Goal: Task Accomplishment & Management: Complete application form

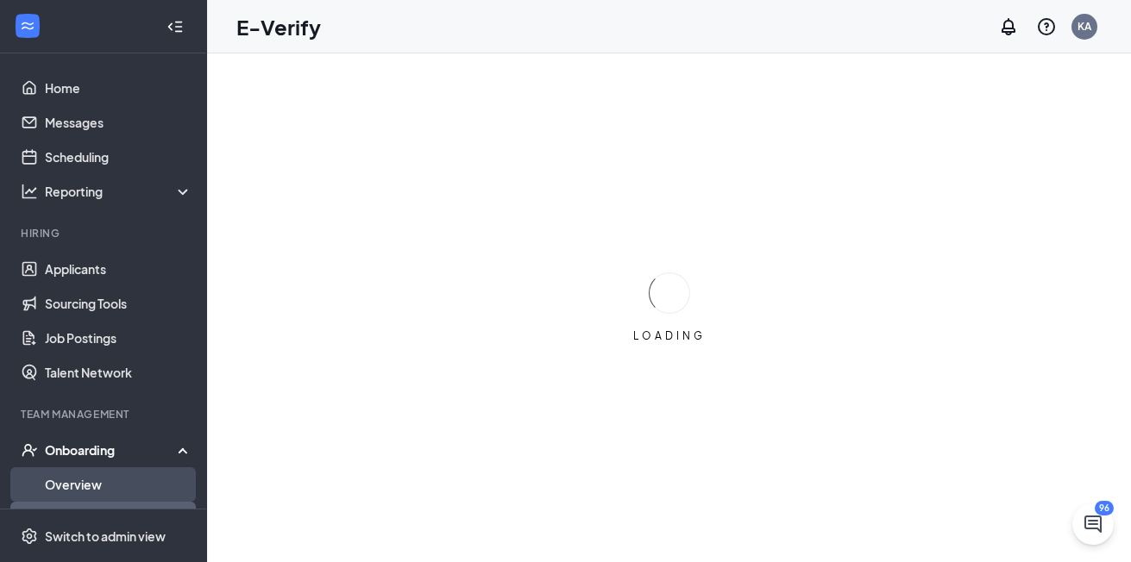
click at [109, 480] on link "Overview" at bounding box center [118, 484] width 147 height 34
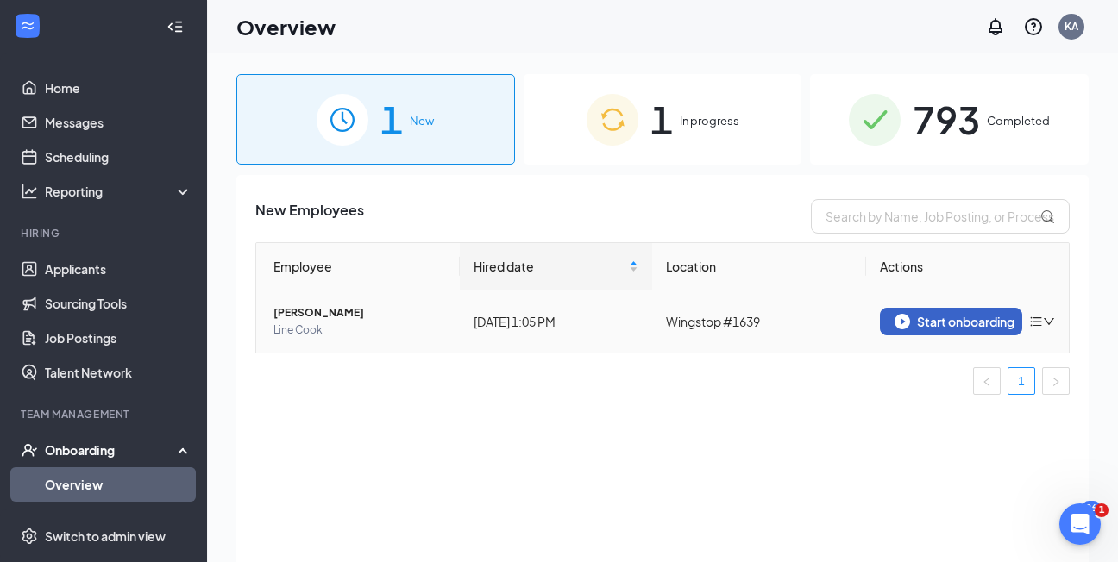
click at [943, 326] on div "Start onboarding" at bounding box center [951, 322] width 114 height 16
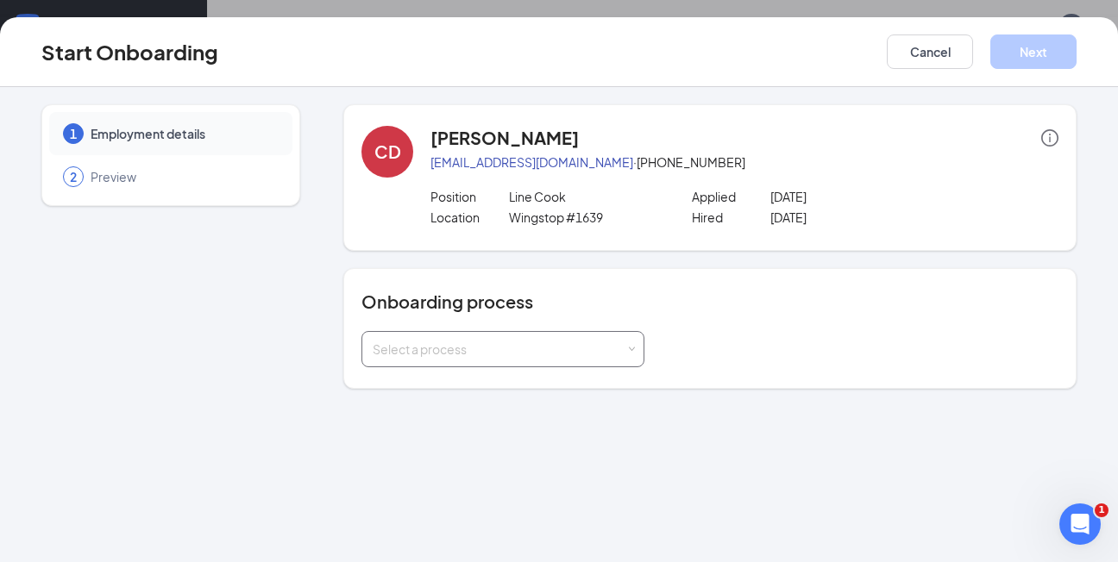
click at [549, 349] on div "Select a process" at bounding box center [499, 349] width 253 height 17
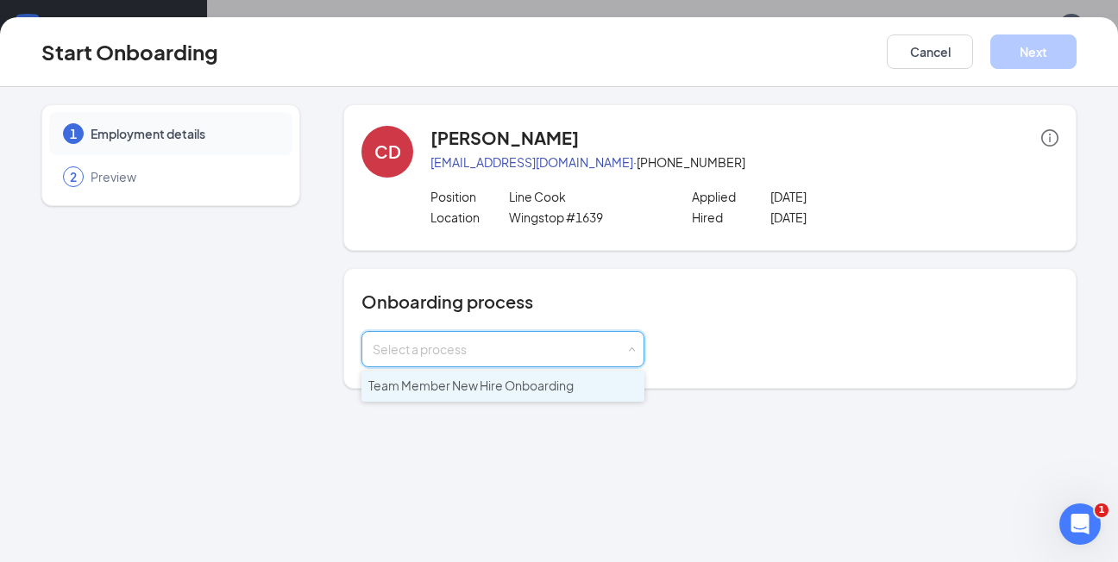
click at [469, 383] on span "Team Member New Hire Onboarding" at bounding box center [470, 386] width 205 height 16
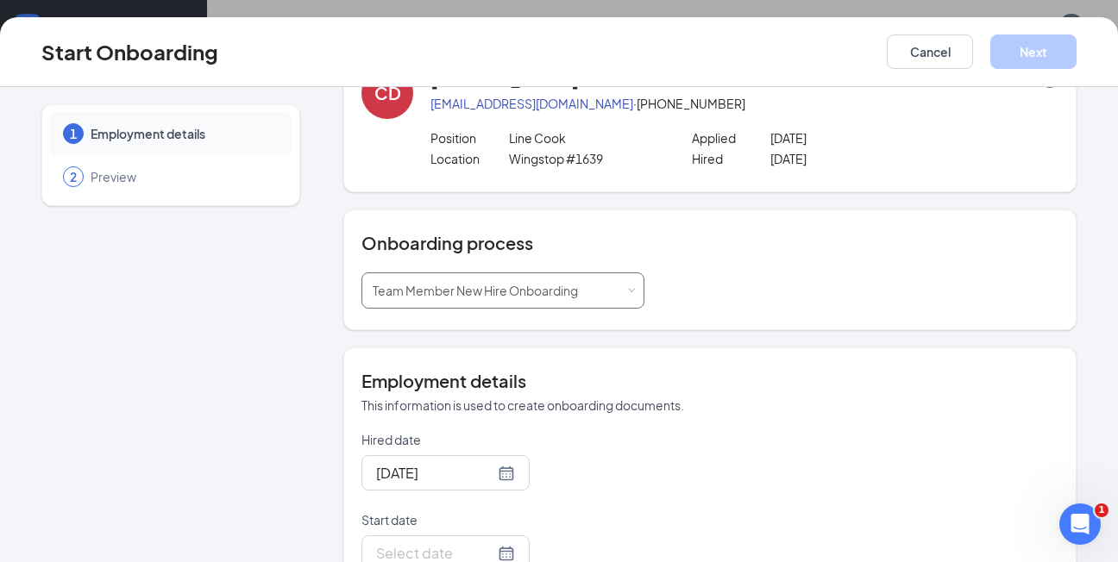
scroll to position [106, 0]
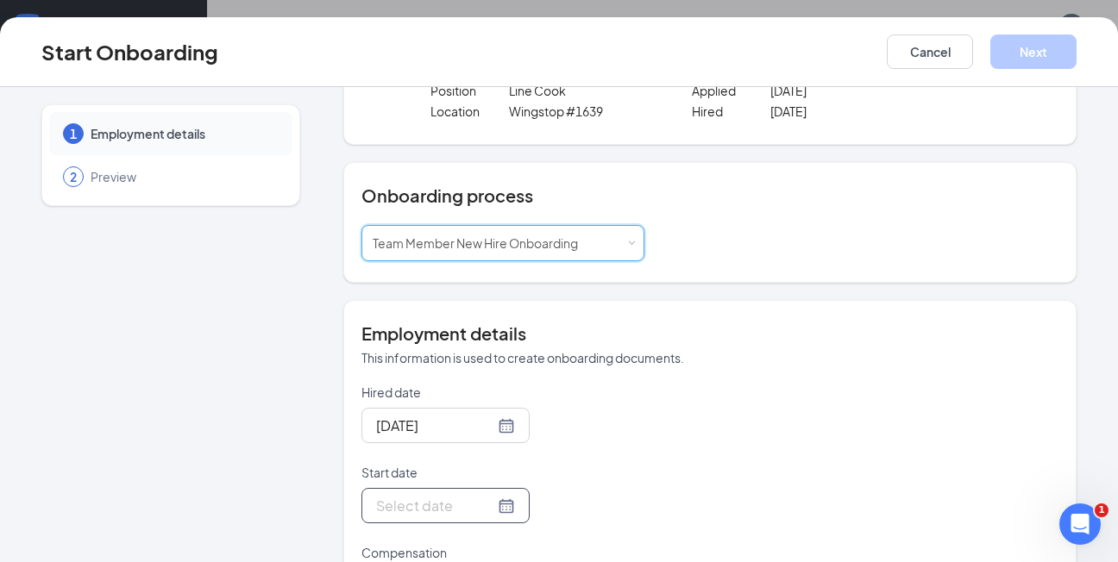
click at [435, 497] on input "Start date" at bounding box center [435, 506] width 118 height 22
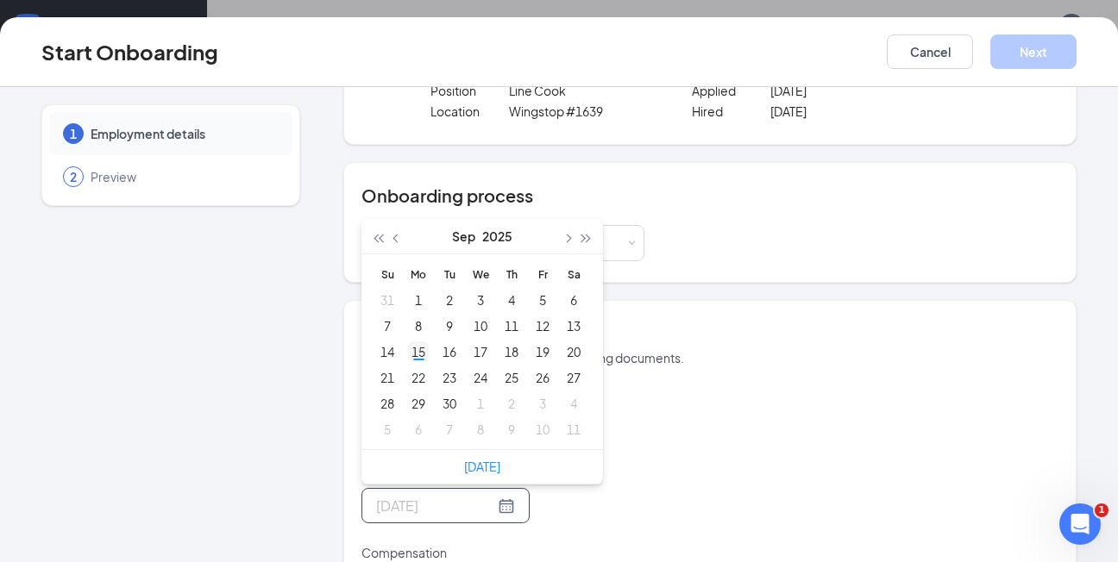
type input "[DATE]"
click at [411, 344] on div "15" at bounding box center [418, 352] width 21 height 21
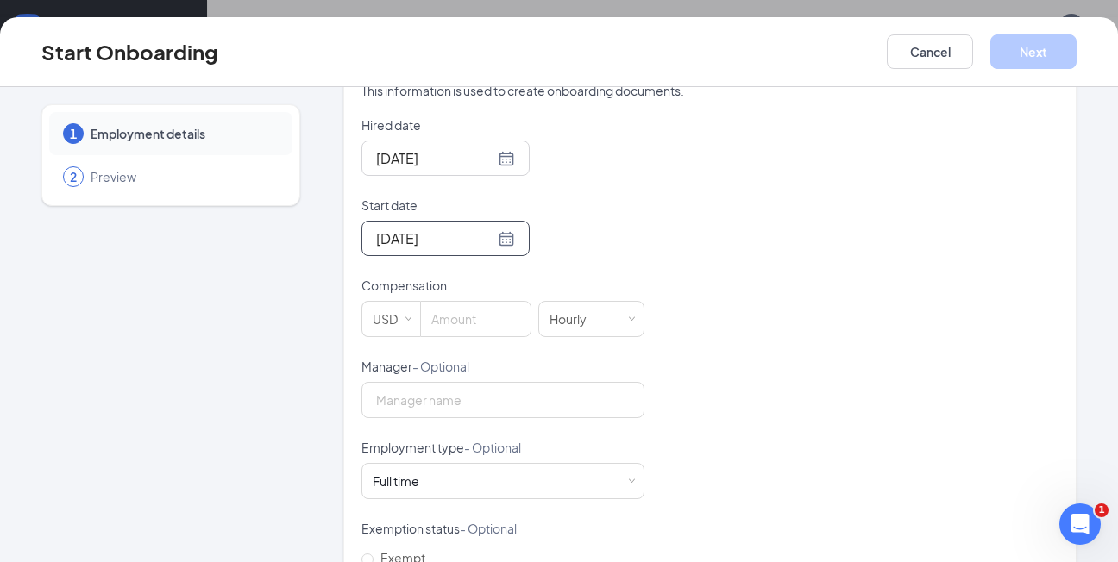
scroll to position [377, 0]
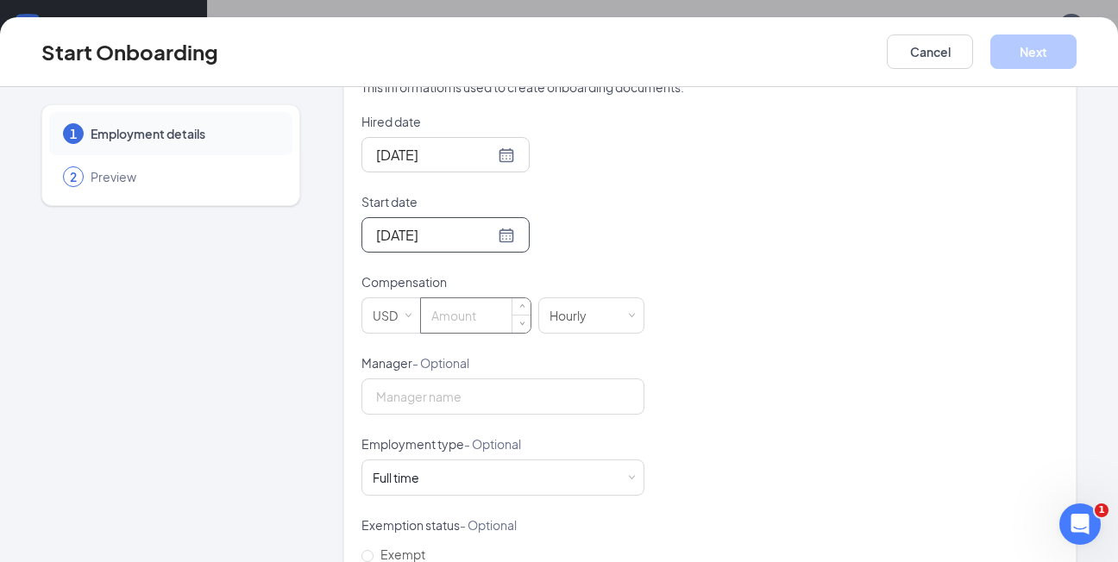
click at [460, 304] on input at bounding box center [476, 315] width 110 height 34
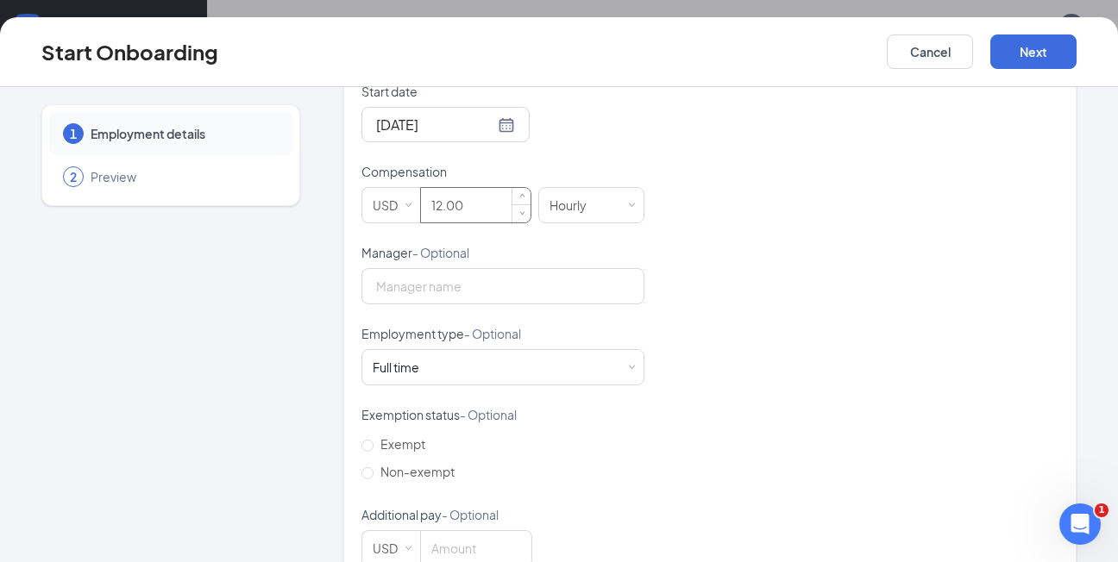
scroll to position [492, 0]
type input "12"
click at [454, 285] on input "Manager - Optional" at bounding box center [502, 282] width 283 height 36
type input "[PERSON_NAME]"
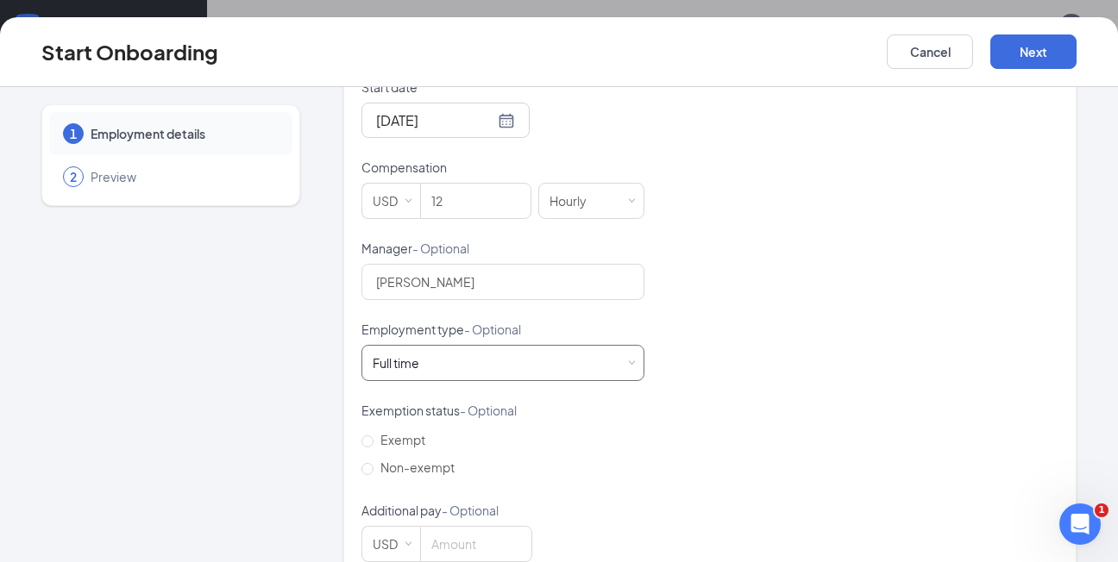
click at [451, 350] on div "Full time Works 30+ hours per week and is reasonably expected to work" at bounding box center [503, 363] width 260 height 34
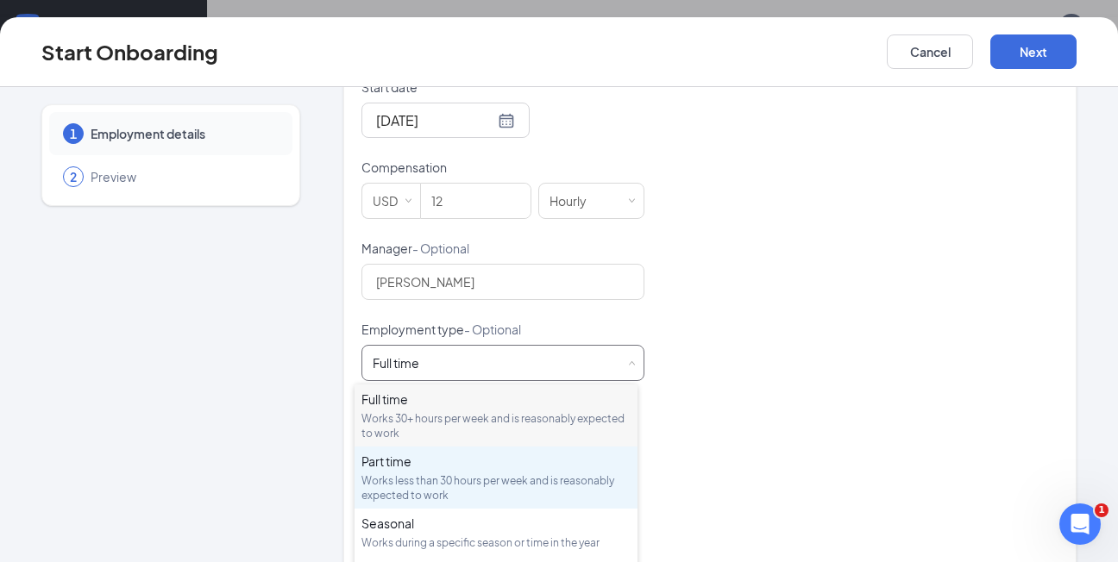
click at [411, 473] on div "Works less than 30 hours per week and is reasonably expected to work" at bounding box center [495, 487] width 269 height 29
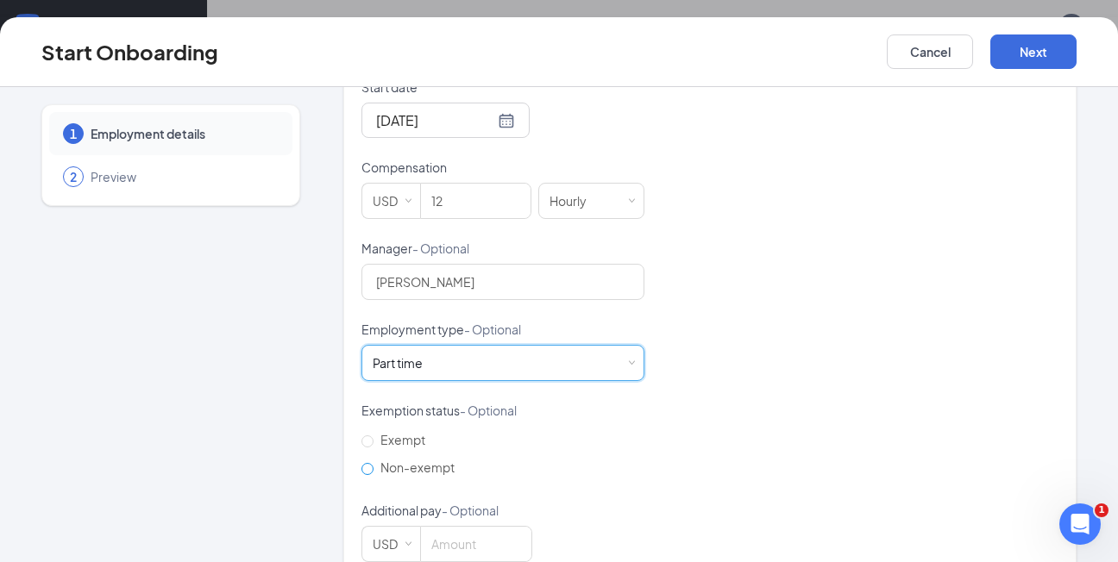
click at [378, 457] on label "Non-exempt" at bounding box center [411, 468] width 100 height 28
click at [373, 463] on input "Non-exempt" at bounding box center [367, 469] width 12 height 12
radio input "true"
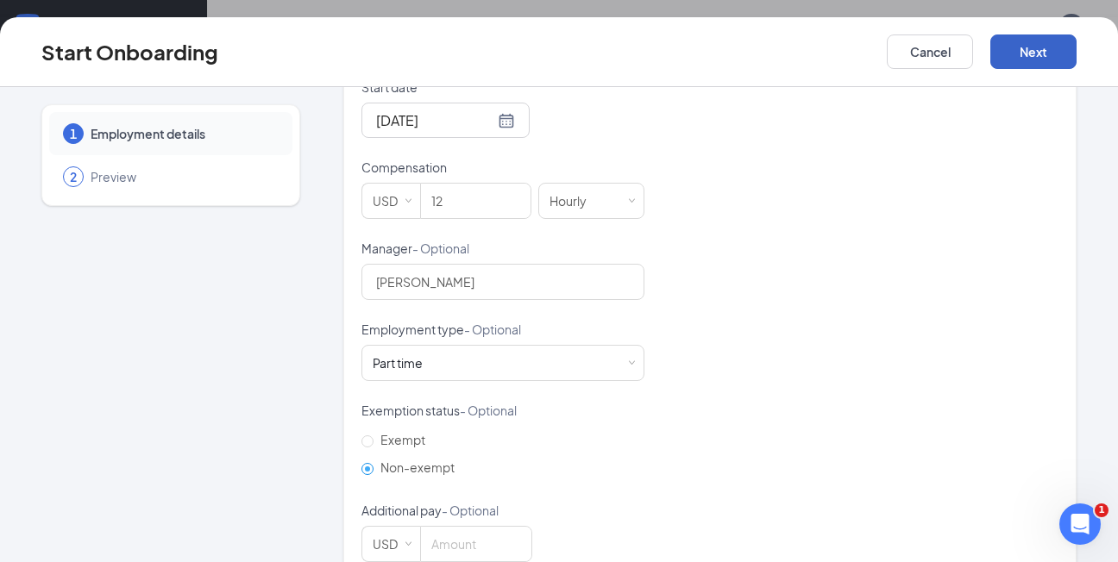
click at [1044, 51] on button "Next" at bounding box center [1033, 51] width 86 height 34
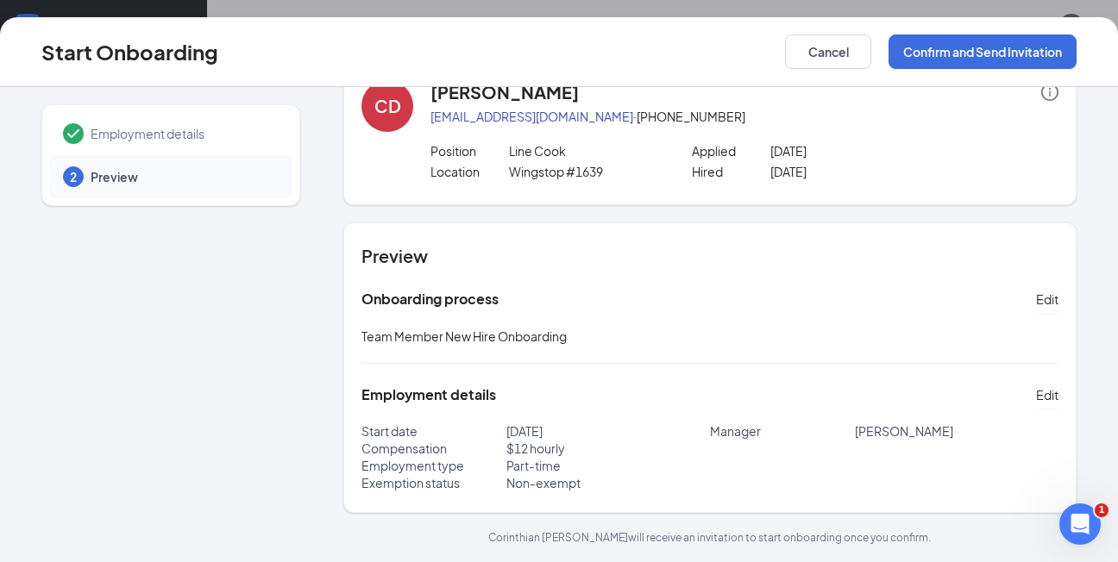
scroll to position [0, 0]
click at [942, 60] on button "Confirm and Send Invitation" at bounding box center [982, 51] width 188 height 34
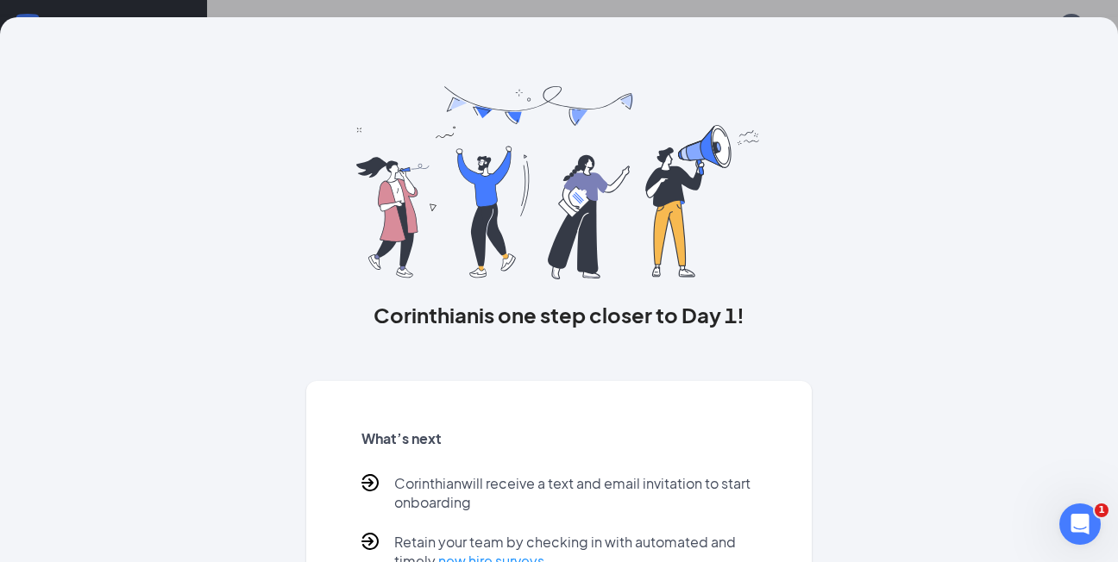
click at [313, 7] on div "Corinthian is one step closer to Day 1! What’s next Corinthian will receive a t…" at bounding box center [559, 281] width 1118 height 562
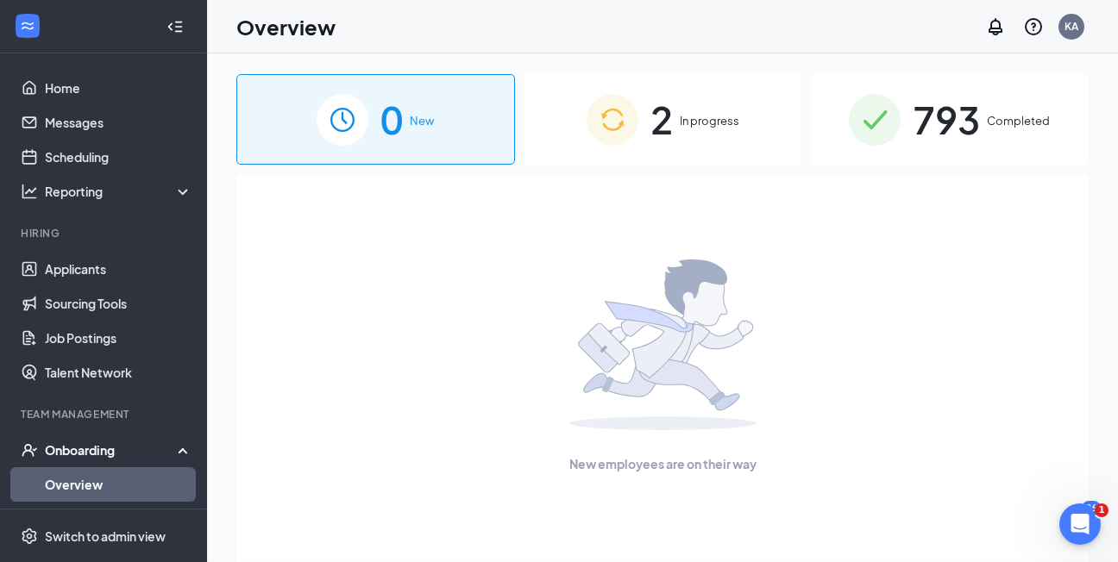
click at [313, 7] on div "Start Onboarding Cancel Next 1 Employment details 2 Preview Onboarding process …" at bounding box center [559, 281] width 1118 height 562
click at [150, 477] on link "Overview" at bounding box center [118, 484] width 147 height 34
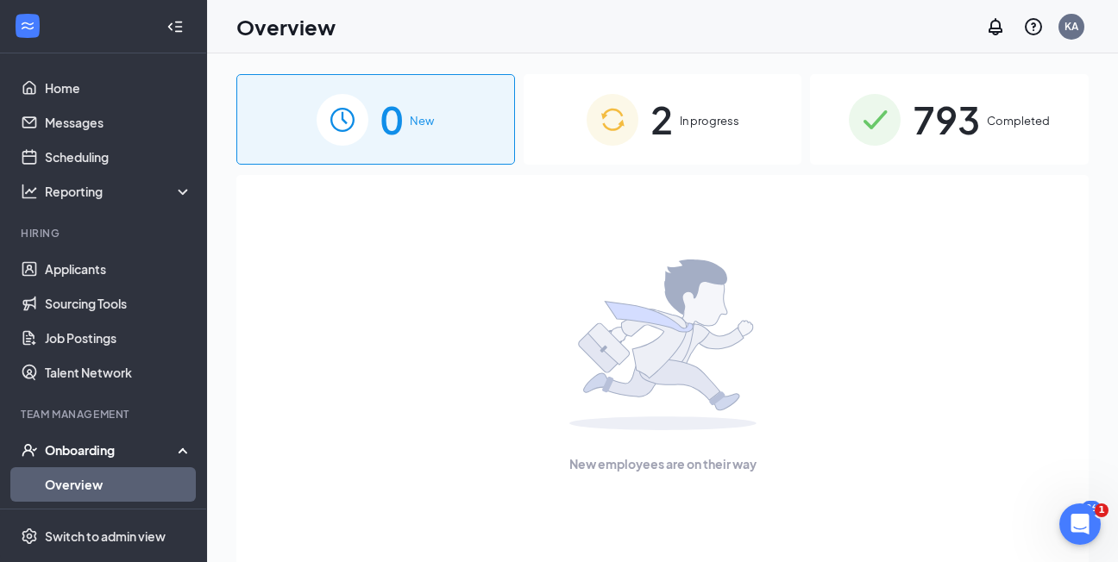
click at [150, 477] on link "Overview" at bounding box center [118, 484] width 147 height 34
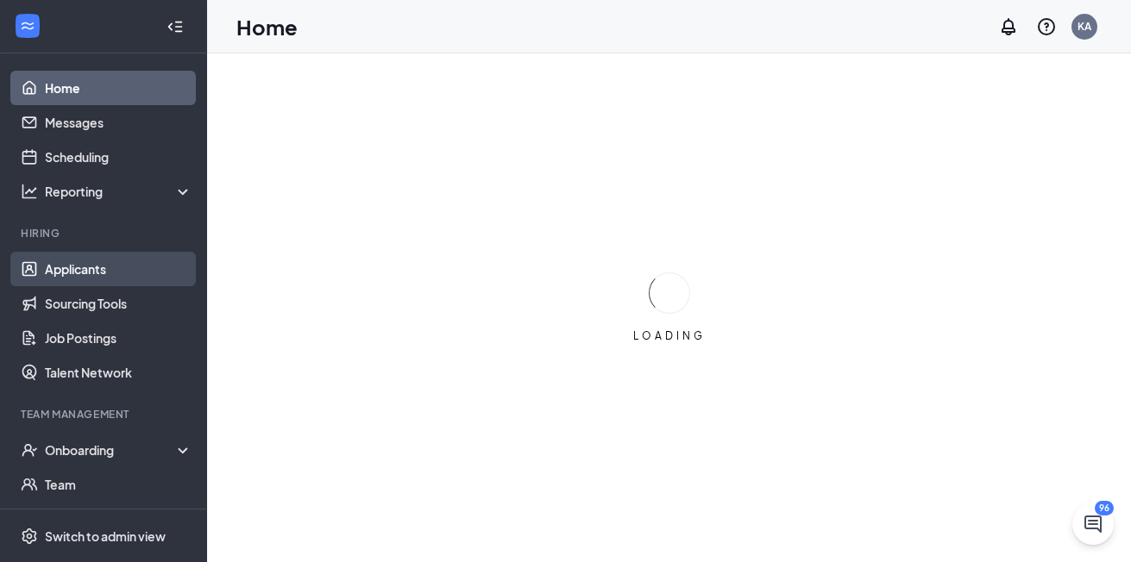
click at [84, 266] on link "Applicants" at bounding box center [118, 269] width 147 height 34
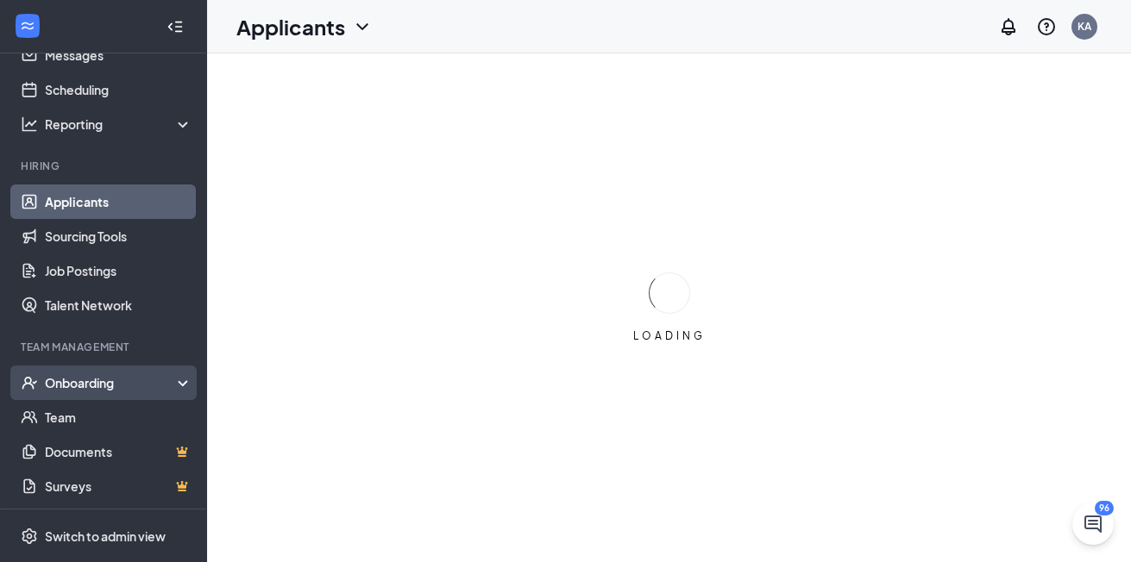
scroll to position [69, 0]
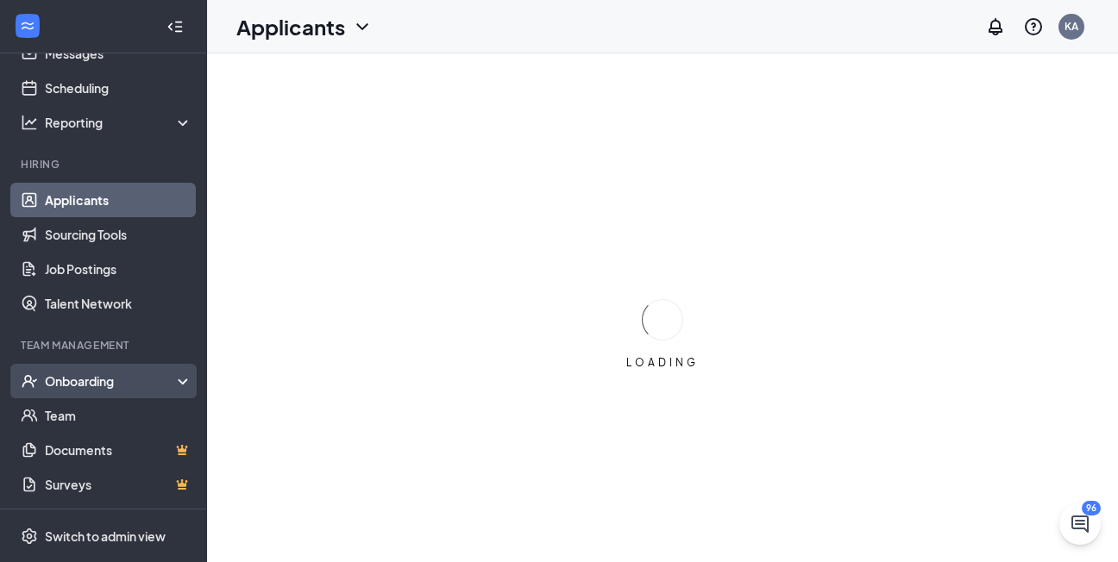
click at [110, 382] on div "Onboarding" at bounding box center [111, 381] width 133 height 17
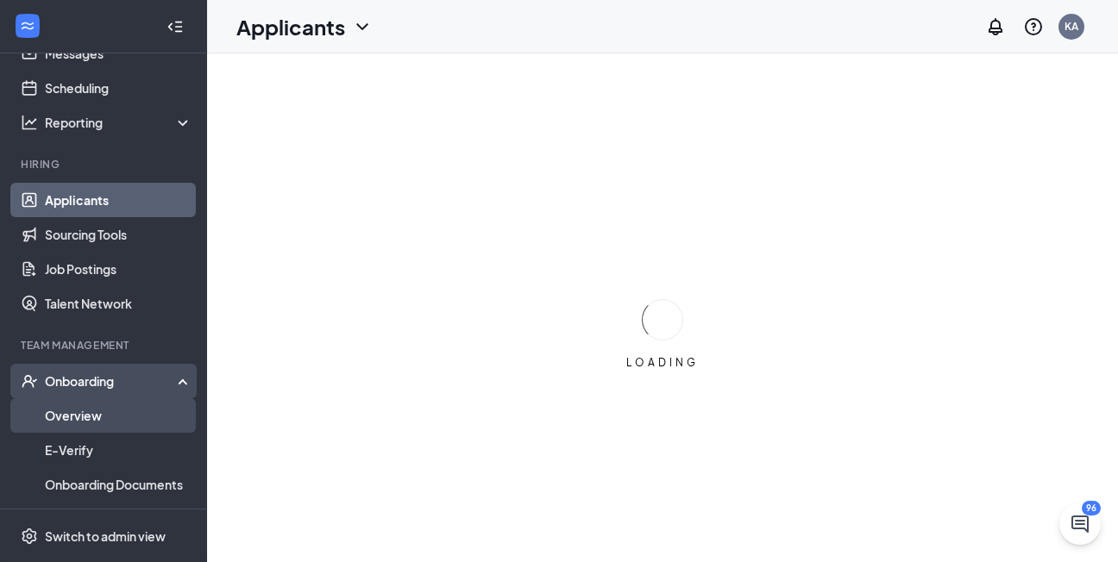
click at [100, 410] on link "Overview" at bounding box center [118, 415] width 147 height 34
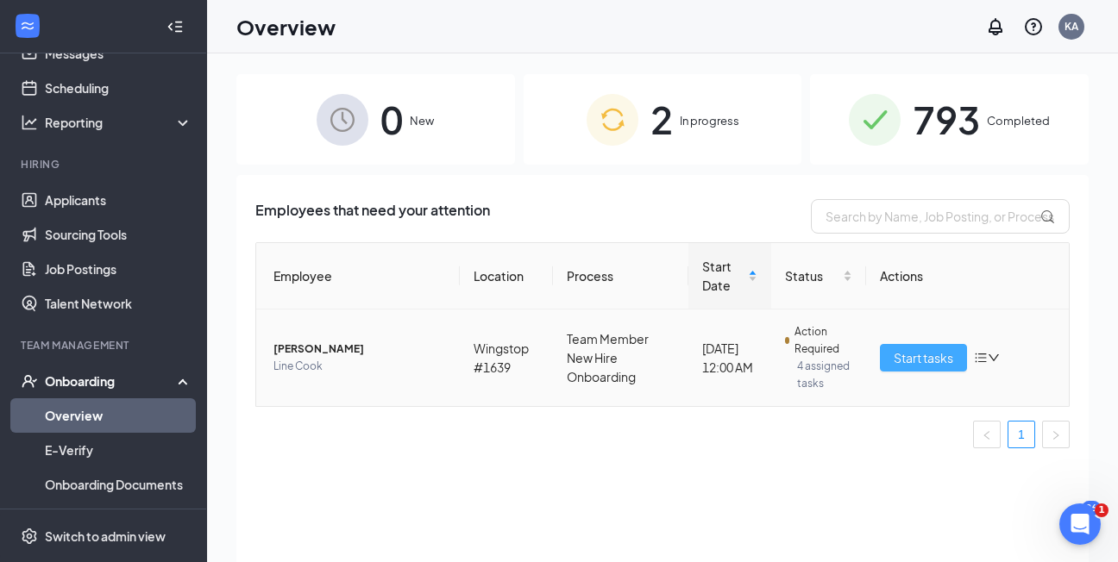
click at [904, 349] on span "Start tasks" at bounding box center [924, 357] width 60 height 19
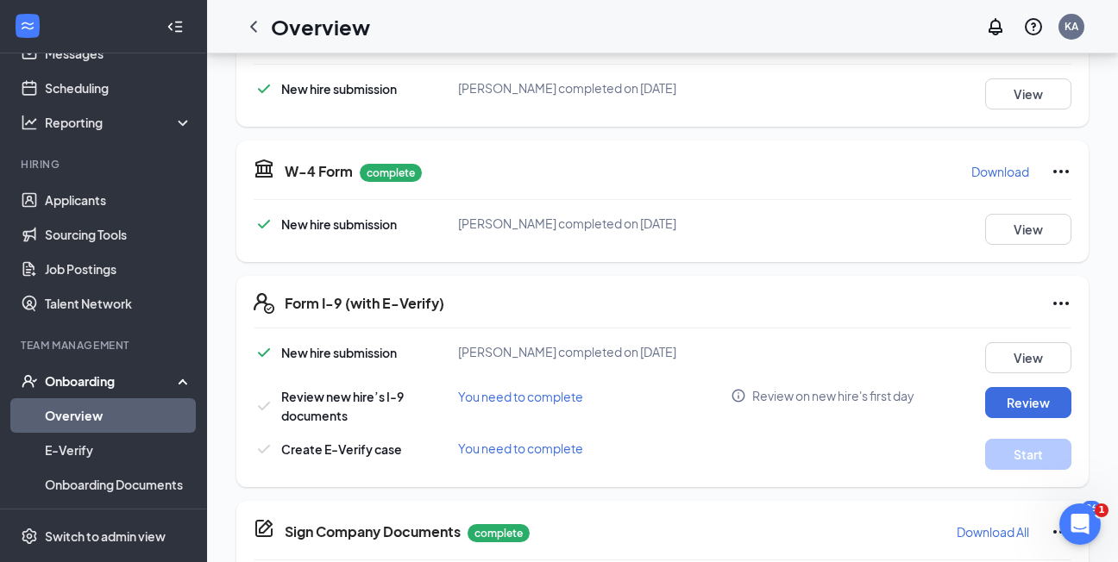
scroll to position [332, 0]
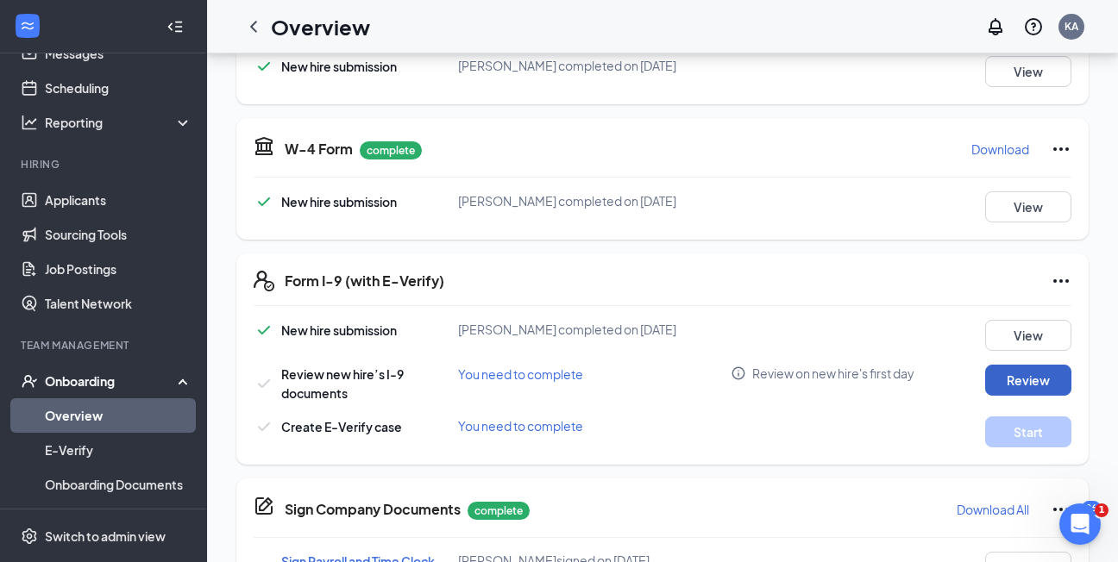
click at [1031, 371] on button "Review" at bounding box center [1028, 380] width 86 height 31
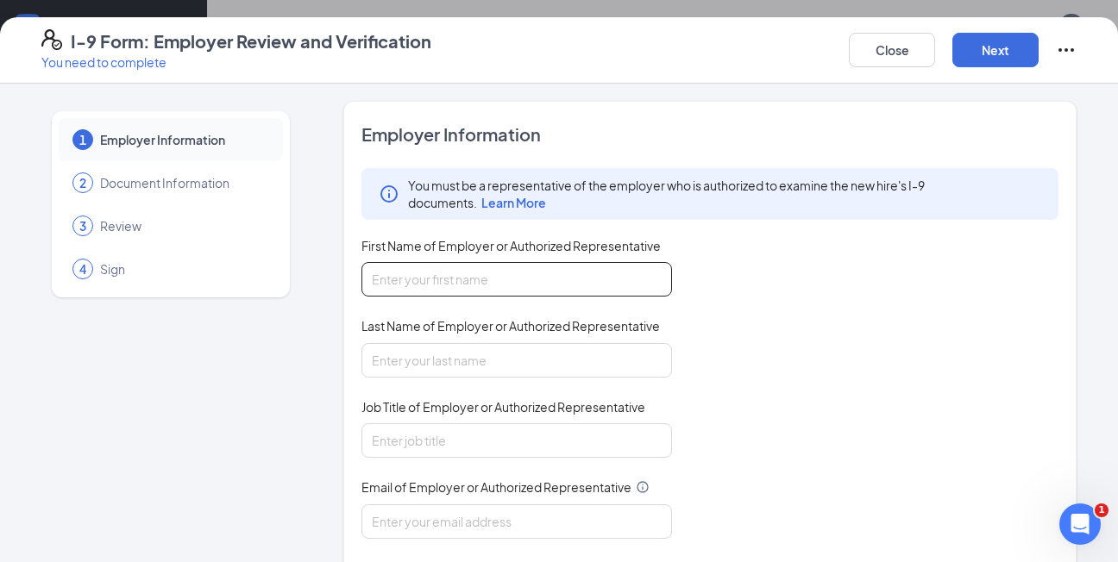
click at [593, 285] on input "First Name of Employer or Authorized Representative" at bounding box center [516, 279] width 310 height 34
type input "Clydeshia"
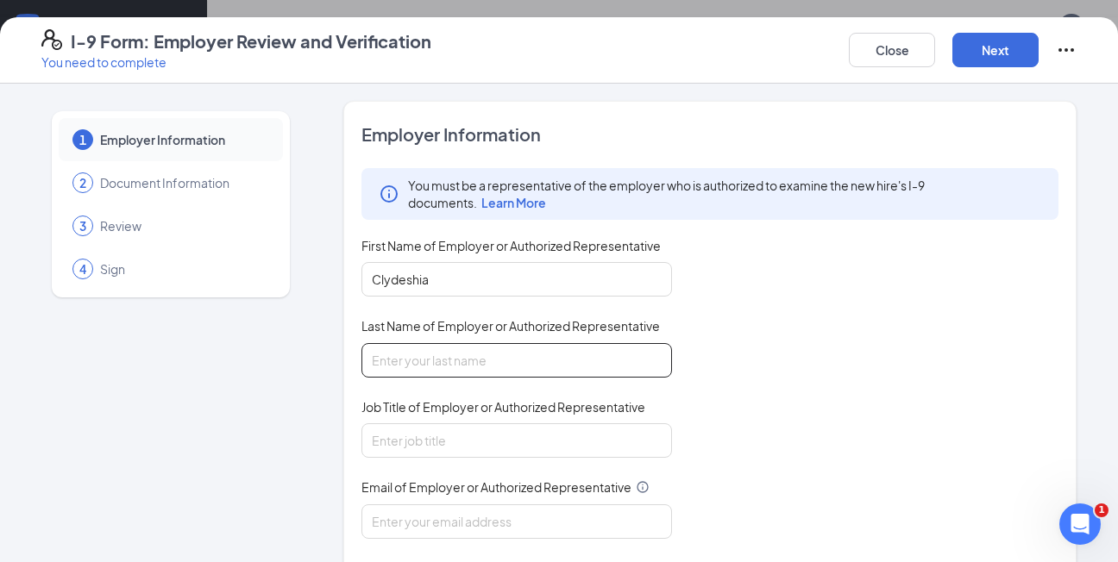
click at [376, 363] on input "Last Name of Employer or Authorized Representative" at bounding box center [516, 360] width 310 height 34
type input "McCotry"
click at [426, 437] on input "Job Title of Employer or Authorized Representative" at bounding box center [516, 440] width 310 height 34
type input "Assistant Manager"
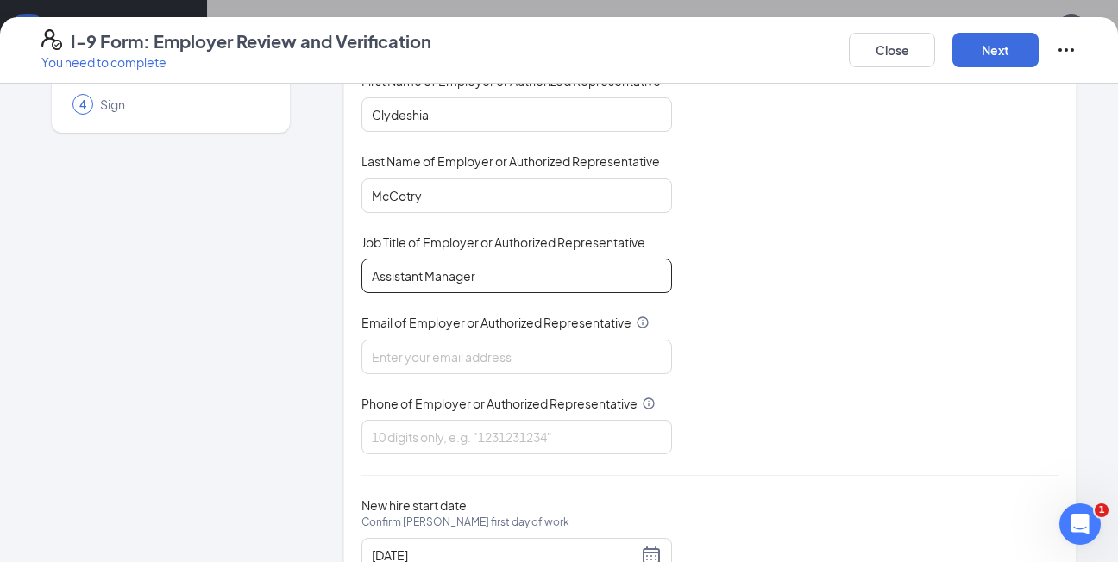
scroll to position [225, 0]
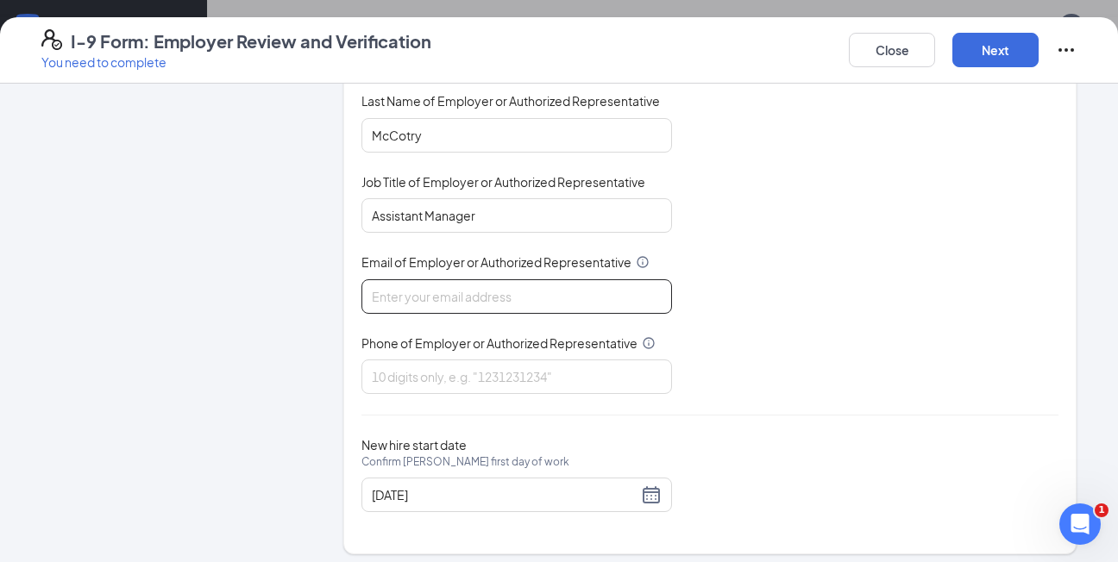
click at [456, 306] on input "Email of Employer or Authorized Representative" at bounding box center [516, 296] width 310 height 34
type input "clydeshia@gmail.com"
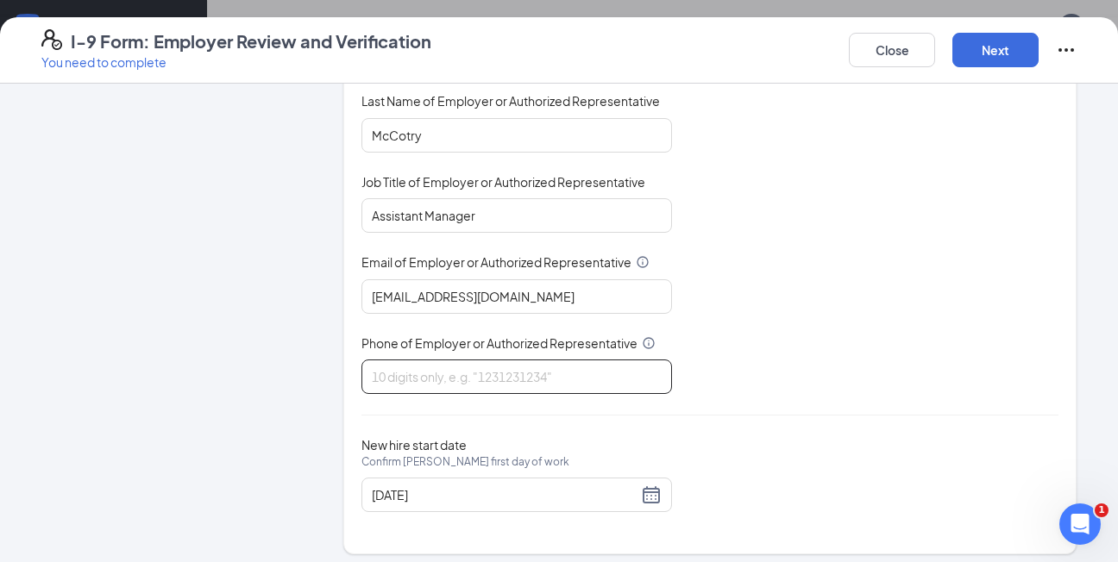
click at [460, 379] on input "Phone of Employer or Authorized Representative" at bounding box center [516, 377] width 310 height 34
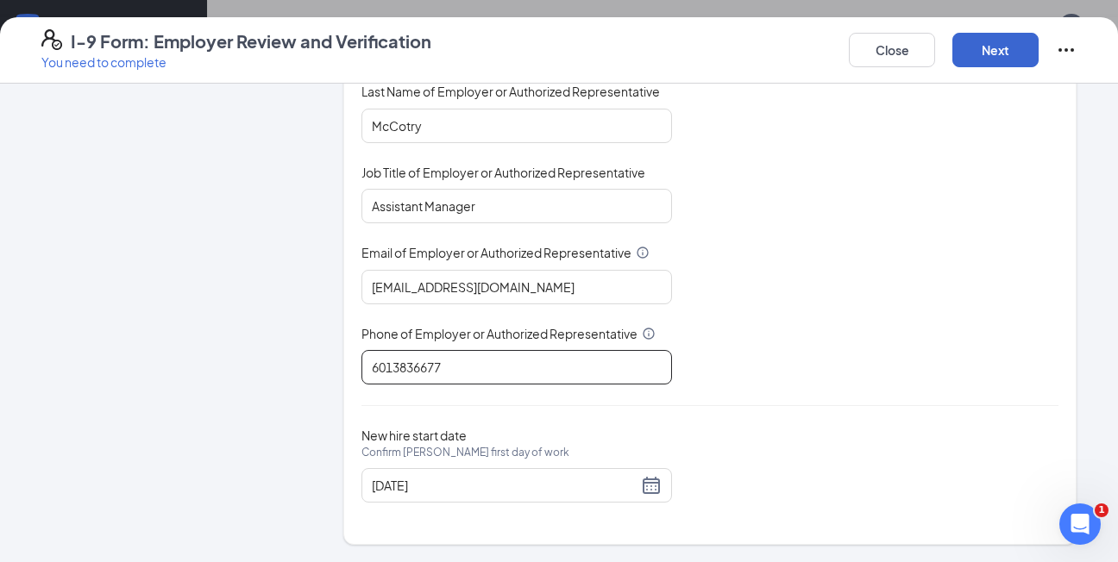
type input "6013836677"
click at [980, 48] on button "Next" at bounding box center [995, 50] width 86 height 34
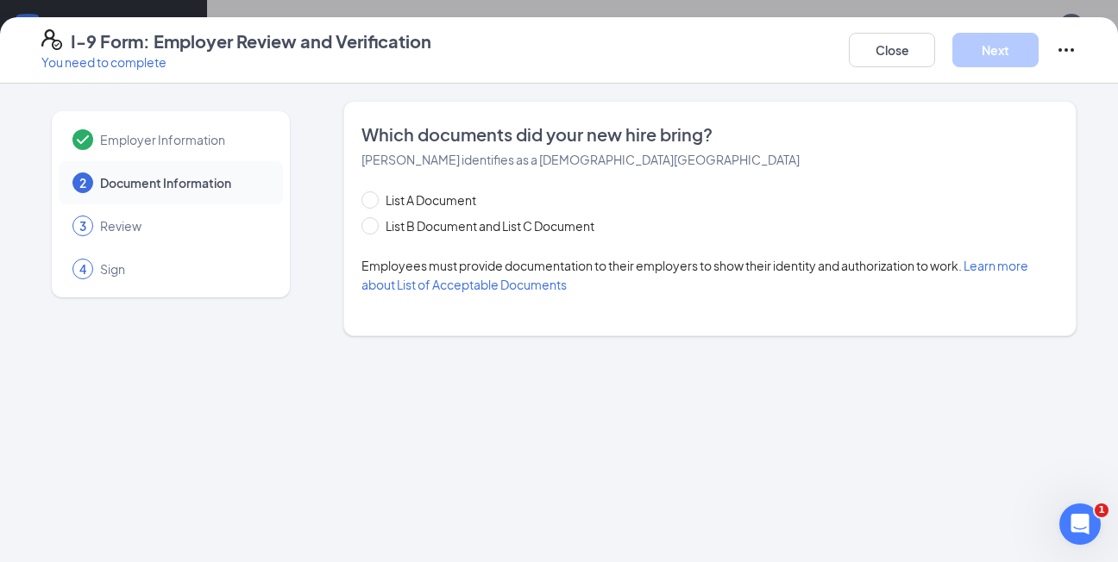
scroll to position [0, 0]
click at [455, 228] on span "List B Document and List C Document" at bounding box center [490, 225] width 223 height 19
click at [373, 228] on input "List B Document and List C Document" at bounding box center [367, 223] width 12 height 12
radio input "true"
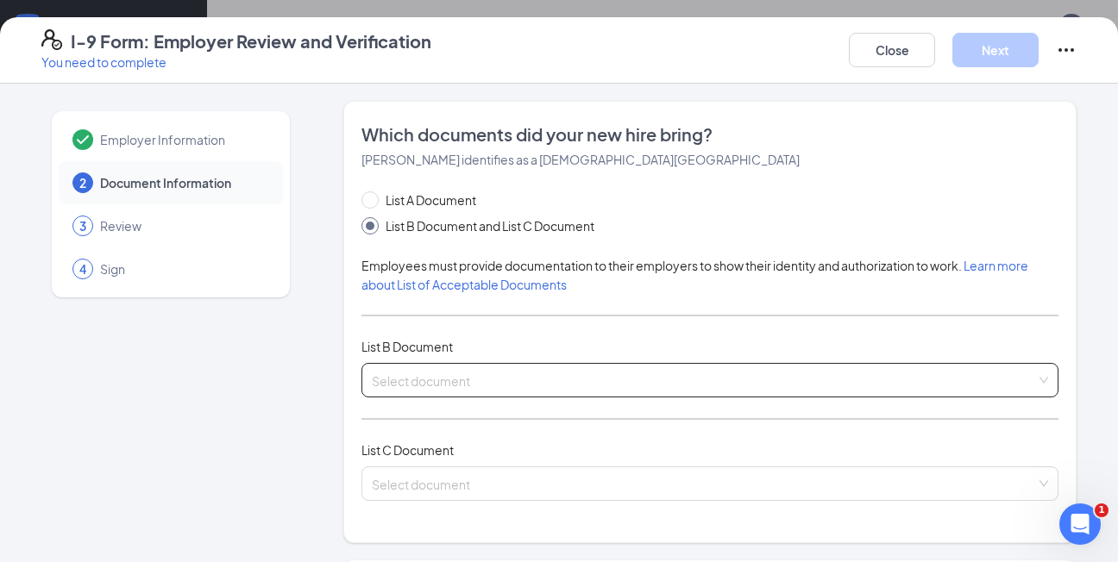
click at [459, 369] on input "search" at bounding box center [704, 377] width 664 height 26
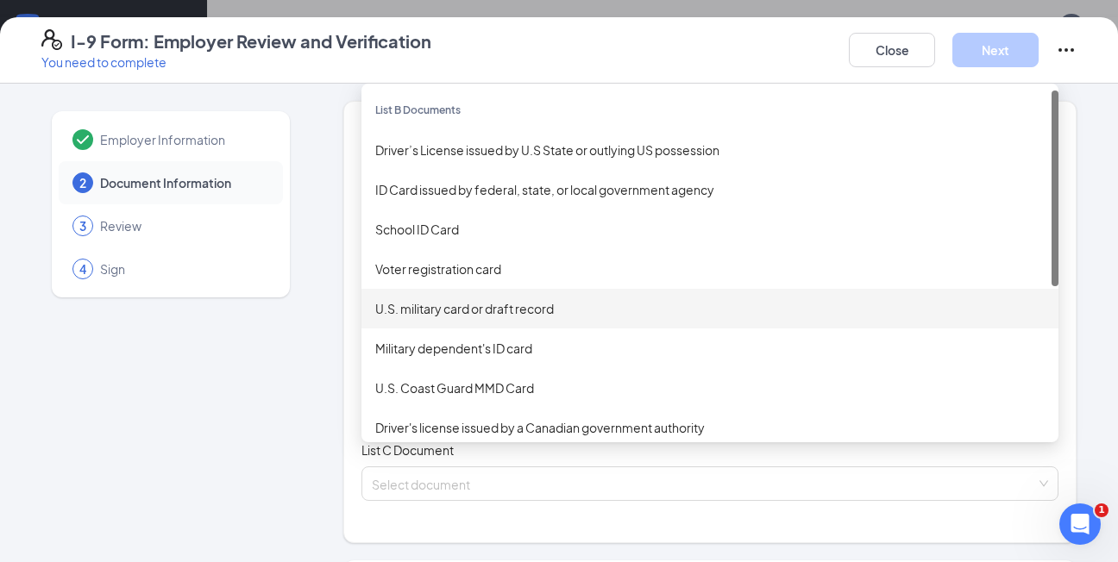
click at [283, 404] on div "Employer Information 2 Document Information 3 Review 4 Sign" at bounding box center [170, 538] width 259 height 875
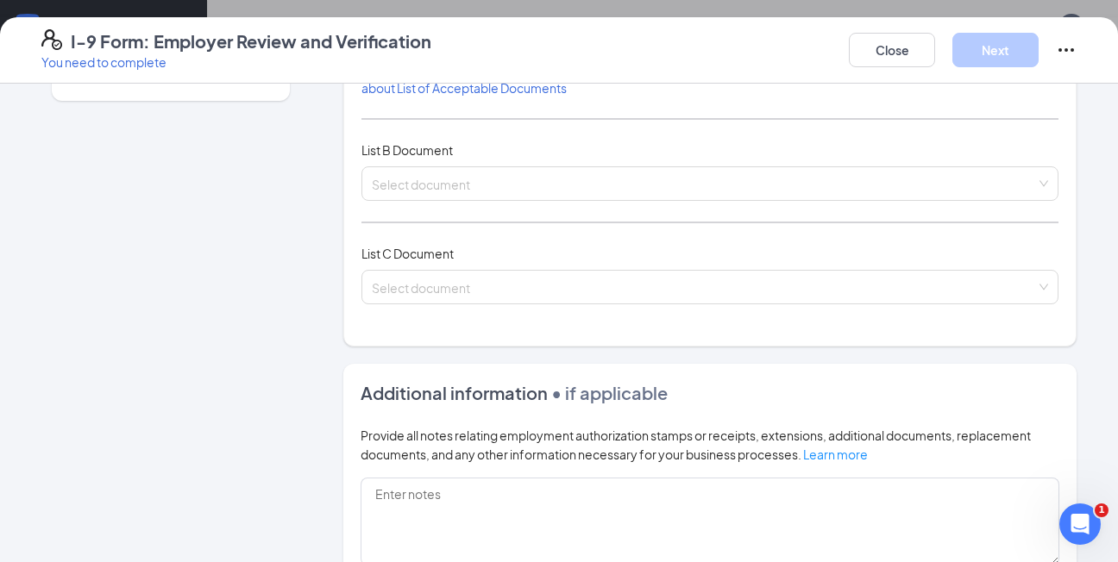
scroll to position [248, 0]
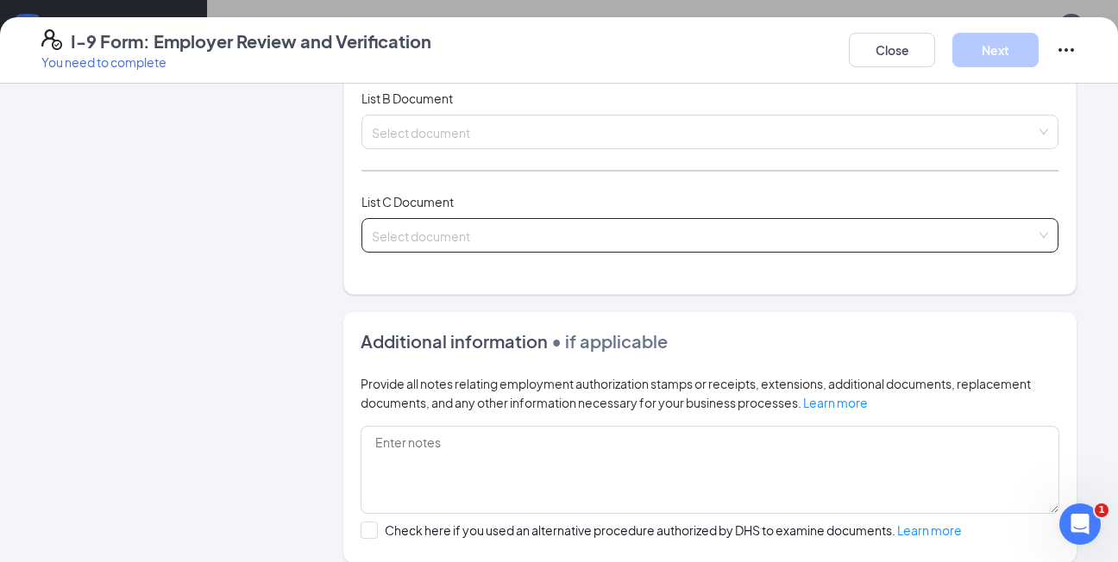
click at [485, 241] on input "search" at bounding box center [704, 232] width 664 height 26
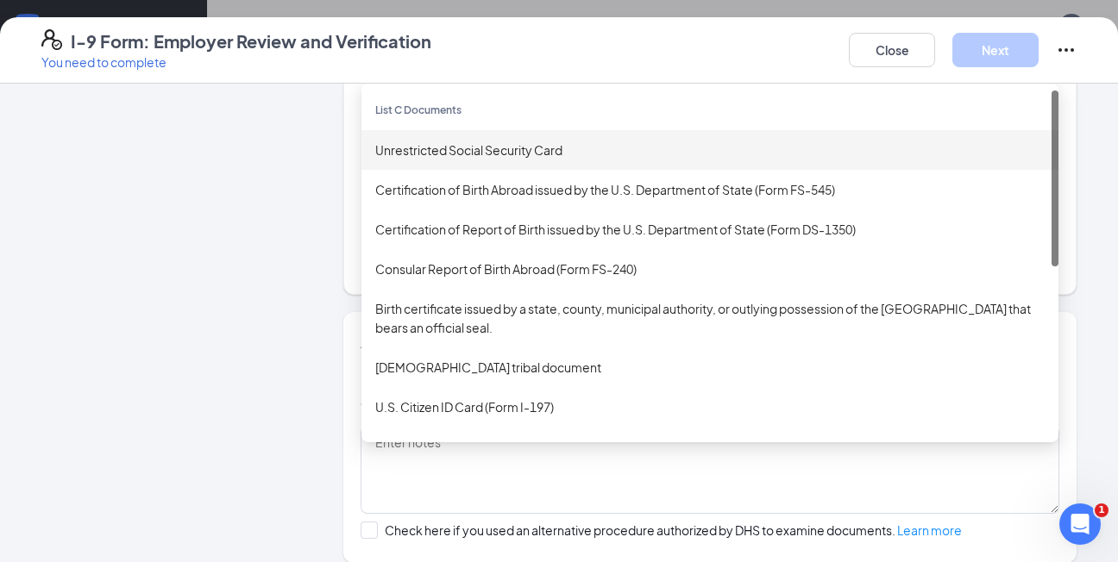
click at [482, 161] on div "Unrestricted Social Security Card" at bounding box center [709, 150] width 697 height 40
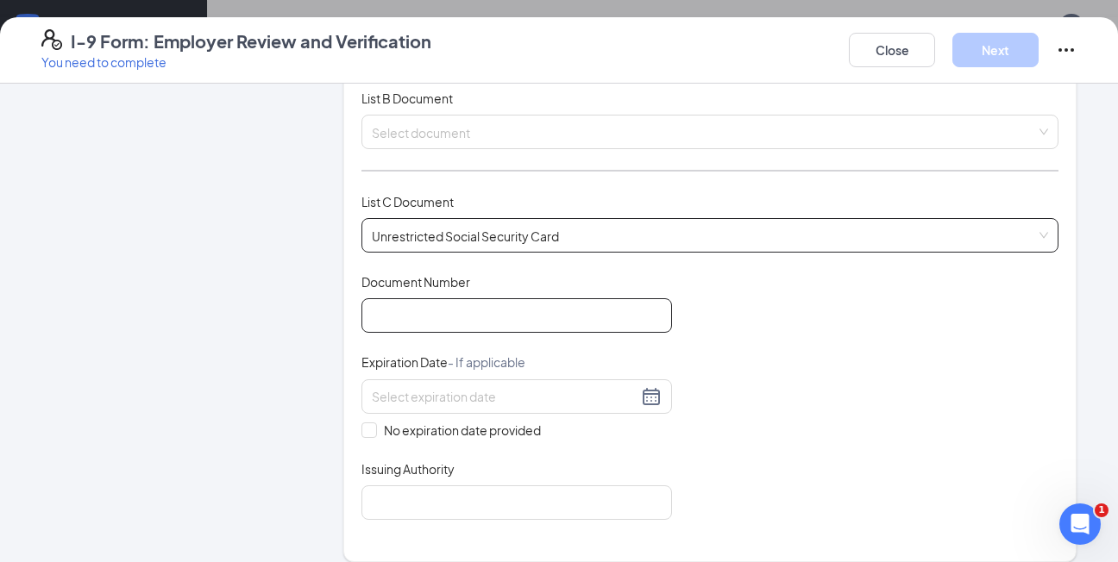
click at [443, 329] on input "Document Number" at bounding box center [516, 315] width 310 height 34
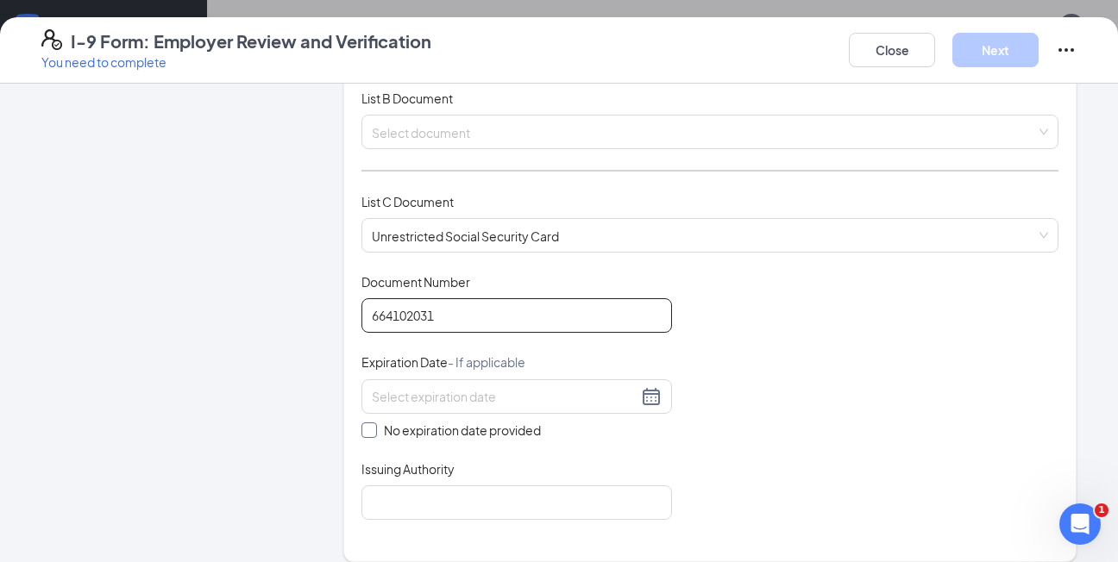
type input "664102031"
click at [388, 437] on span "No expiration date provided" at bounding box center [462, 430] width 171 height 19
click at [373, 435] on input "No expiration date provided" at bounding box center [367, 429] width 12 height 12
checkbox input "true"
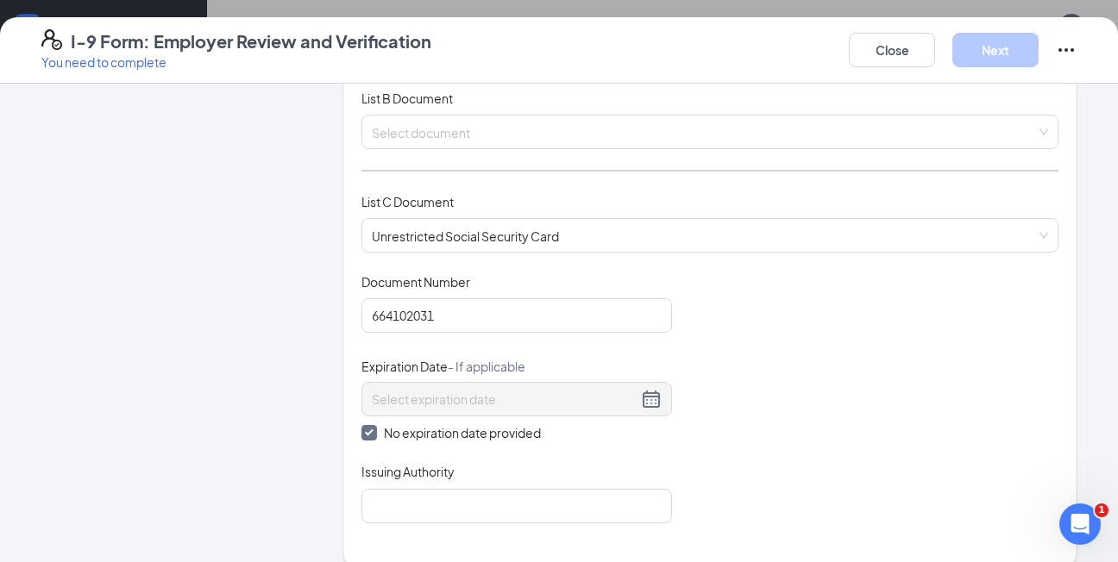
scroll to position [386, 0]
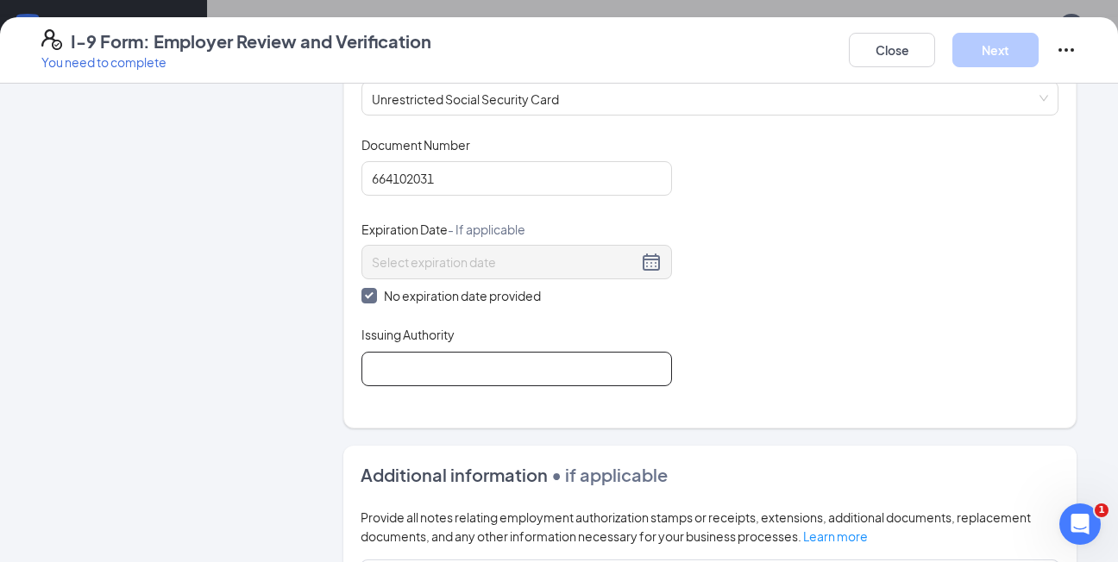
click at [407, 378] on input "Issuing Authority" at bounding box center [516, 369] width 310 height 34
type input "Social Security Administration"
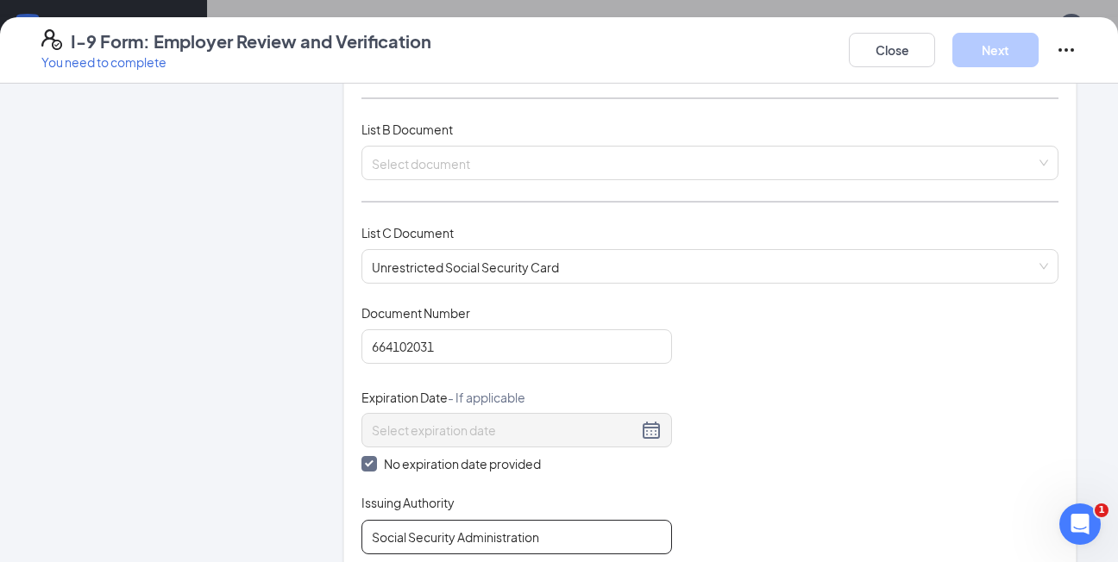
scroll to position [218, 0]
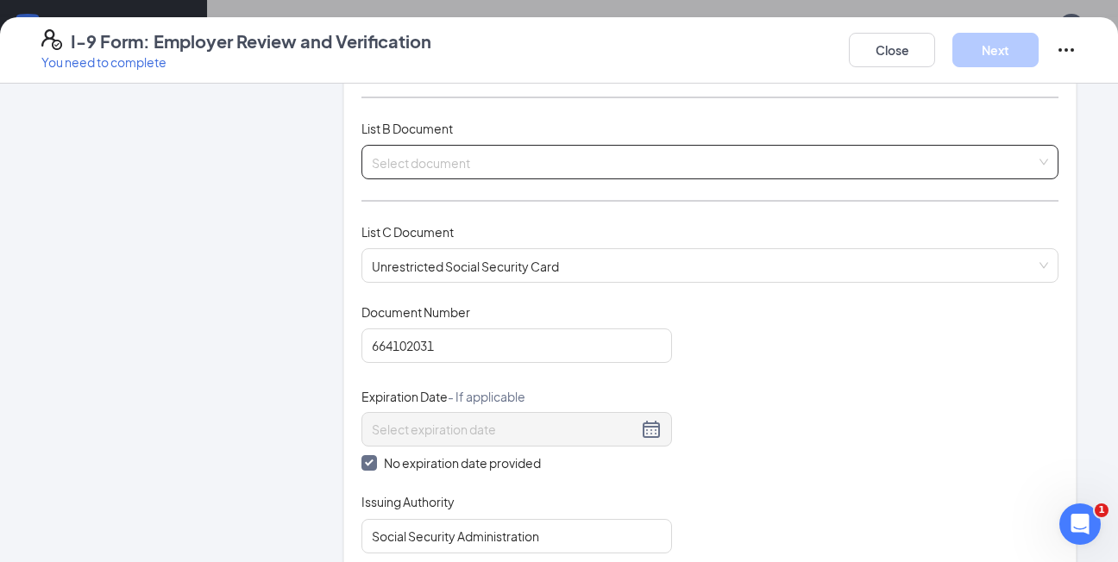
click at [457, 154] on input "search" at bounding box center [704, 159] width 664 height 26
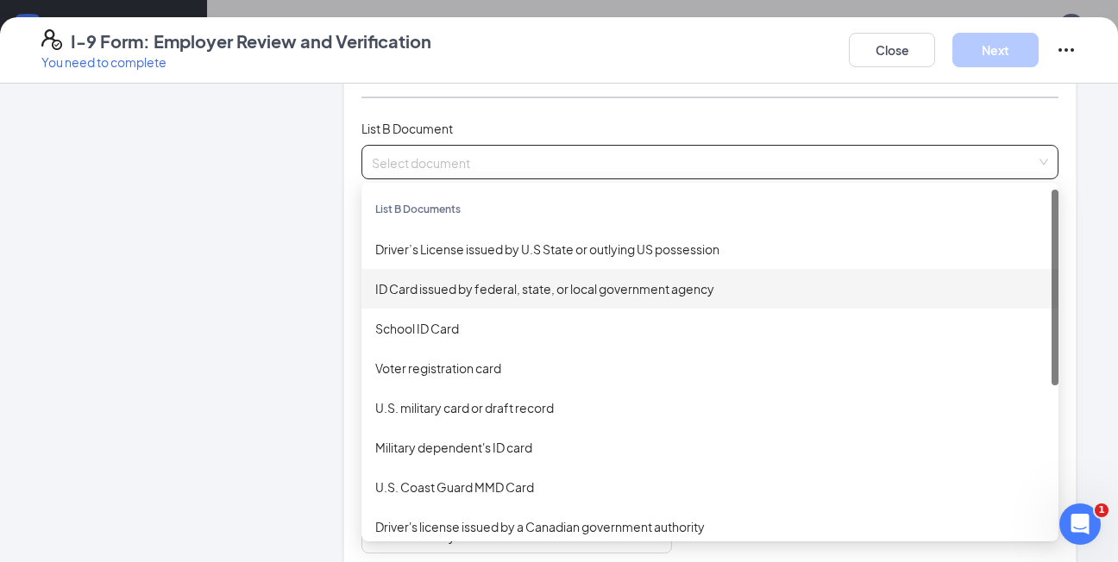
click at [443, 279] on div "ID Card issued by federal, state, or local government agency" at bounding box center [709, 289] width 697 height 40
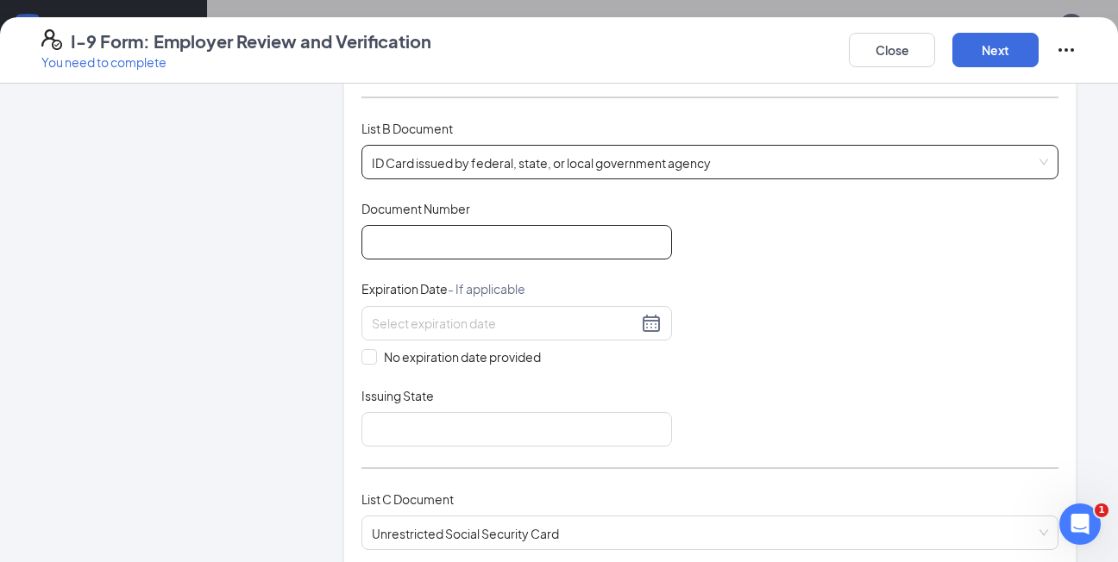
click at [446, 232] on input "Document Number" at bounding box center [516, 242] width 310 height 34
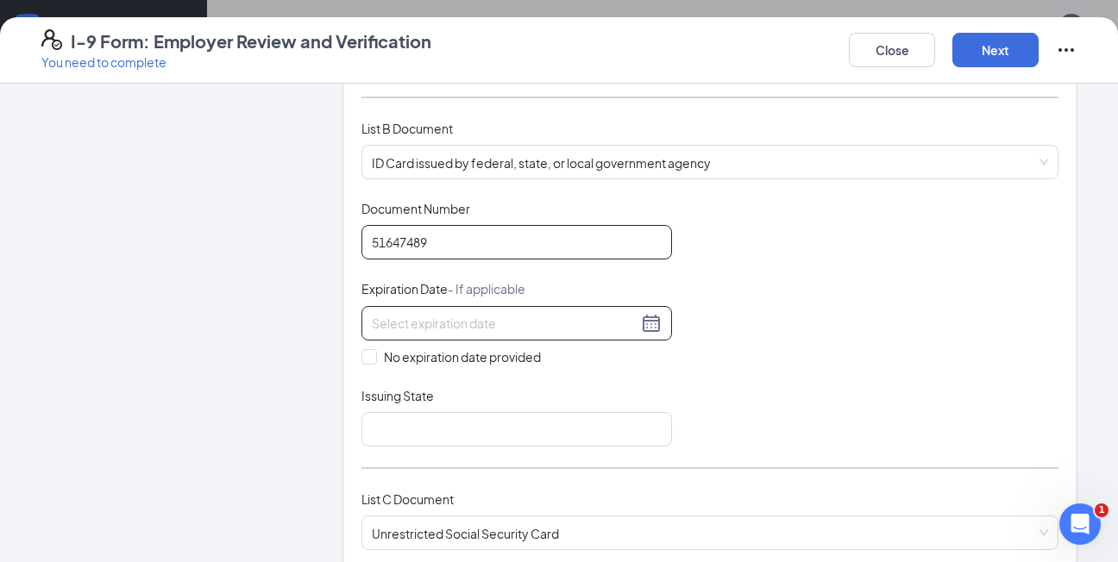
type input "51647489"
click at [446, 323] on input at bounding box center [505, 323] width 266 height 19
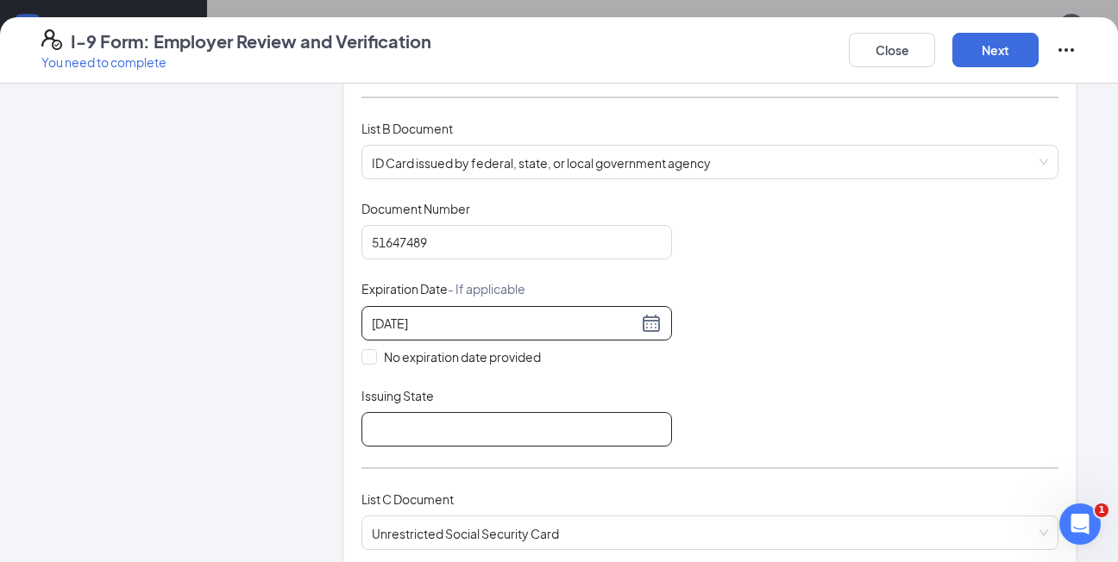
type input "03/19/2031"
click at [555, 436] on input "Issuing State" at bounding box center [516, 429] width 310 height 34
type input "texas dmv"
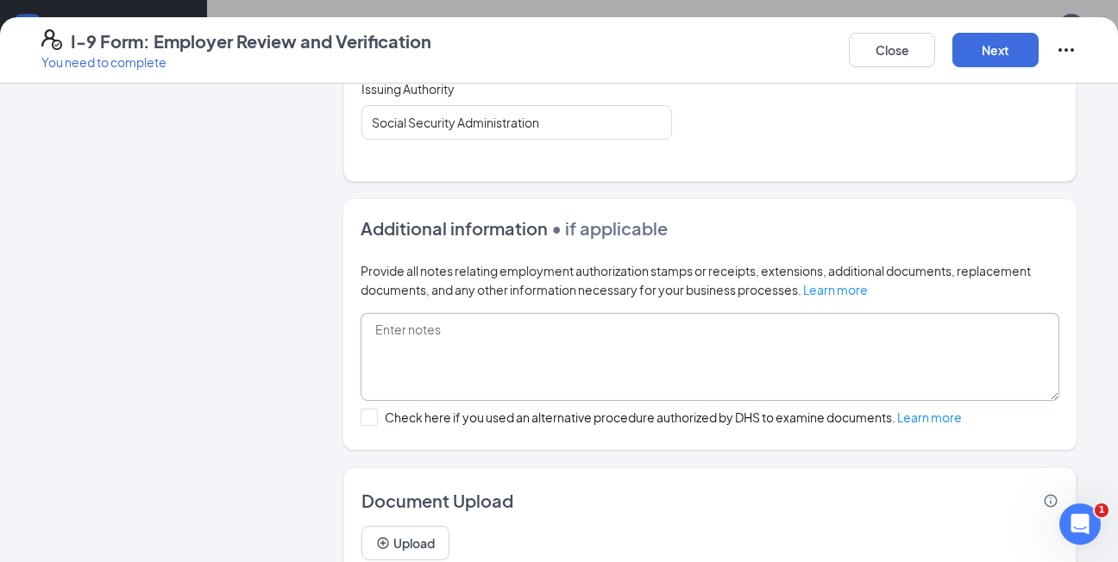
scroll to position [969, 0]
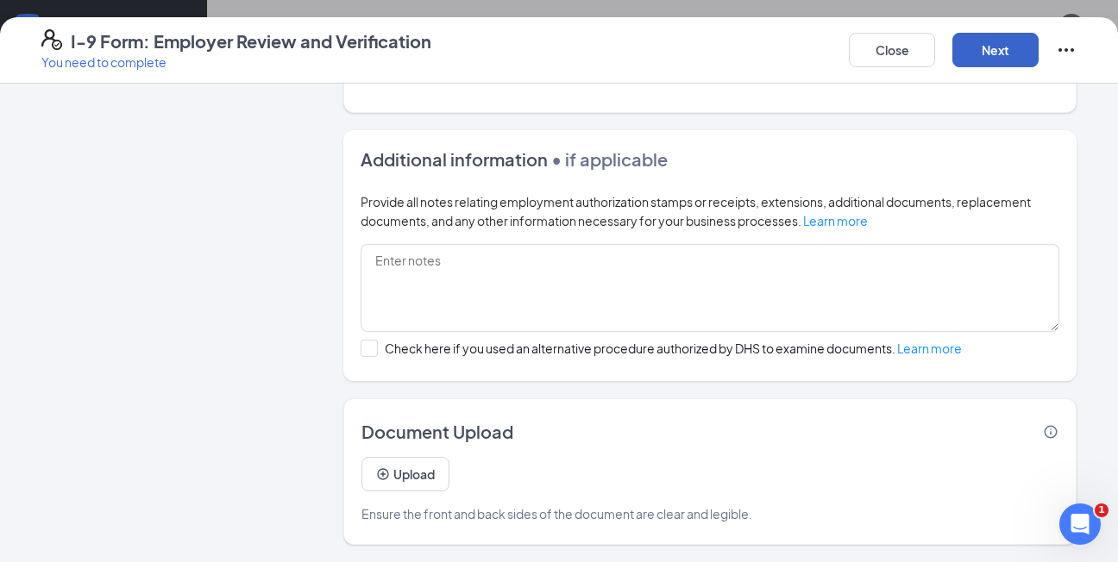
click at [1000, 34] on button "Next" at bounding box center [995, 50] width 86 height 34
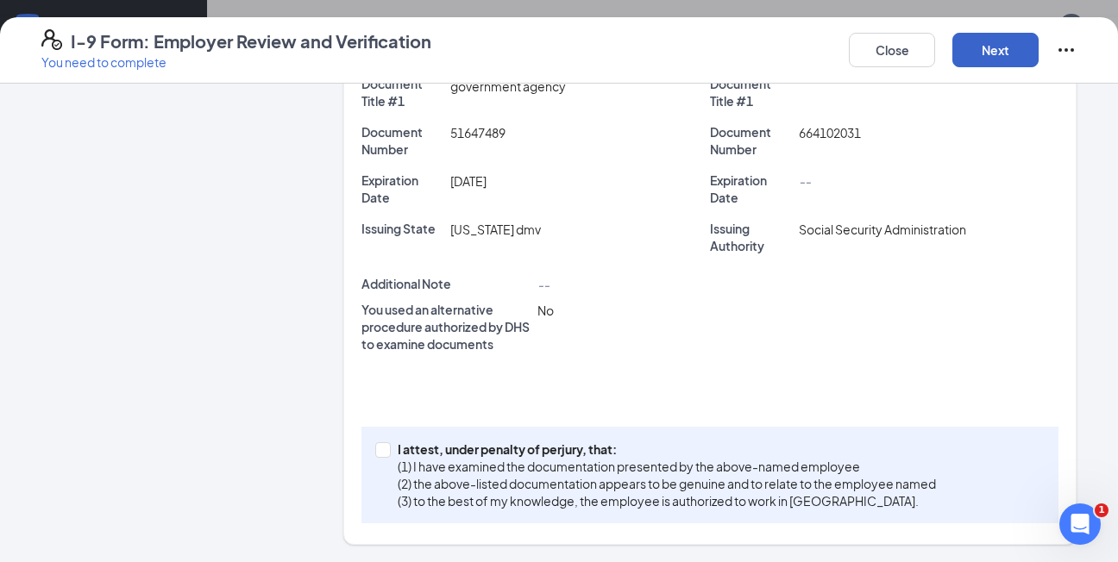
scroll to position [480, 0]
click at [391, 450] on span "I attest, under penalty of perjury, that: (1) I have examined the documentation…" at bounding box center [667, 475] width 552 height 69
click at [385, 450] on input "I attest, under penalty of perjury, that: (1) I have examined the documentation…" at bounding box center [381, 448] width 12 height 12
checkbox input "true"
click at [1013, 42] on button "Next" at bounding box center [995, 50] width 86 height 34
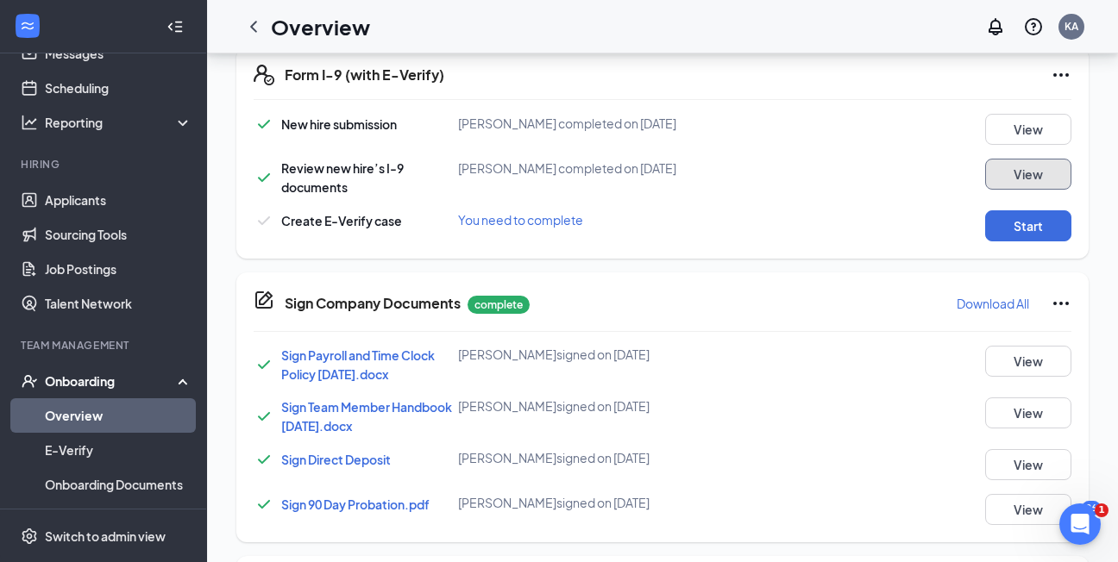
scroll to position [540, 0]
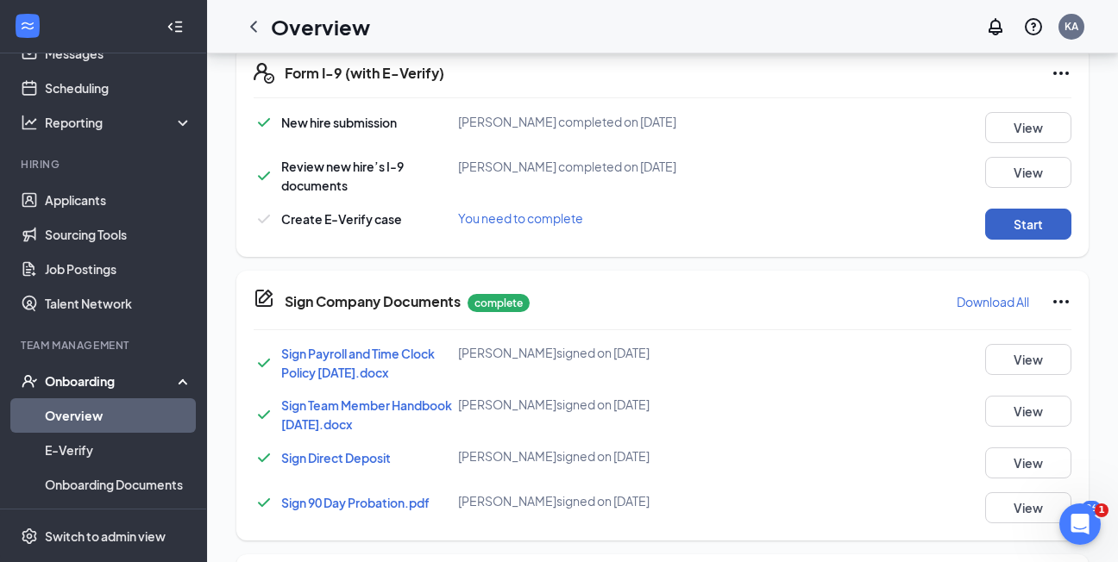
click at [1006, 216] on button "Start" at bounding box center [1028, 224] width 86 height 31
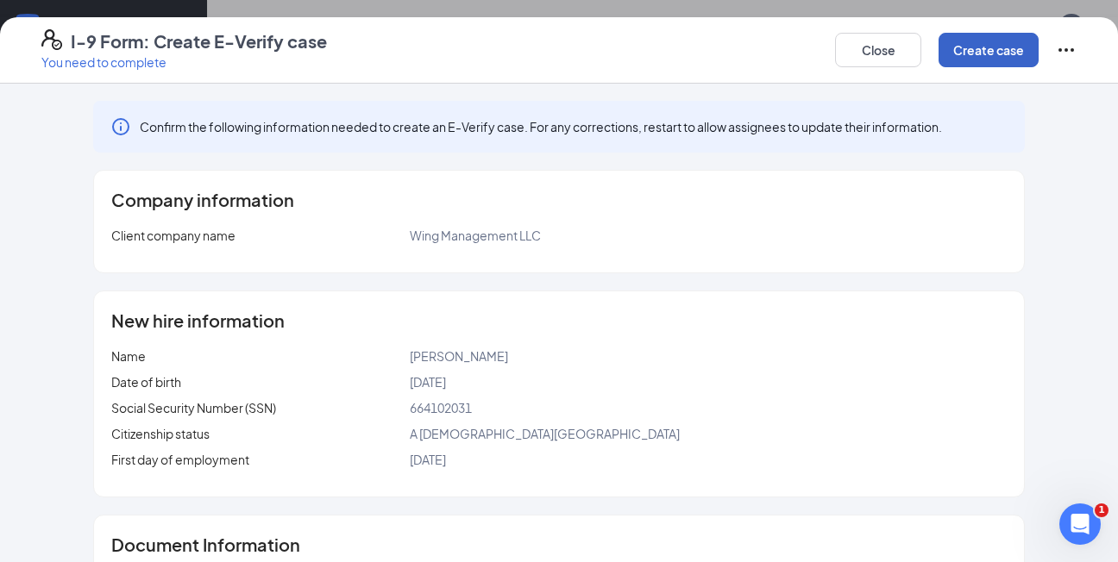
click at [967, 44] on button "Create case" at bounding box center [988, 50] width 100 height 34
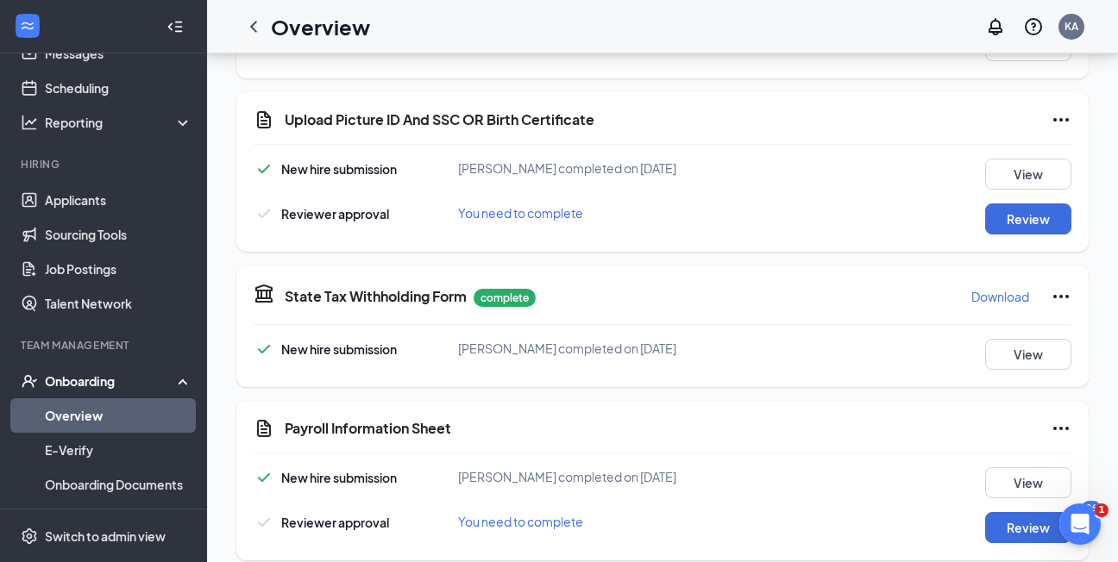
scroll to position [1107, 0]
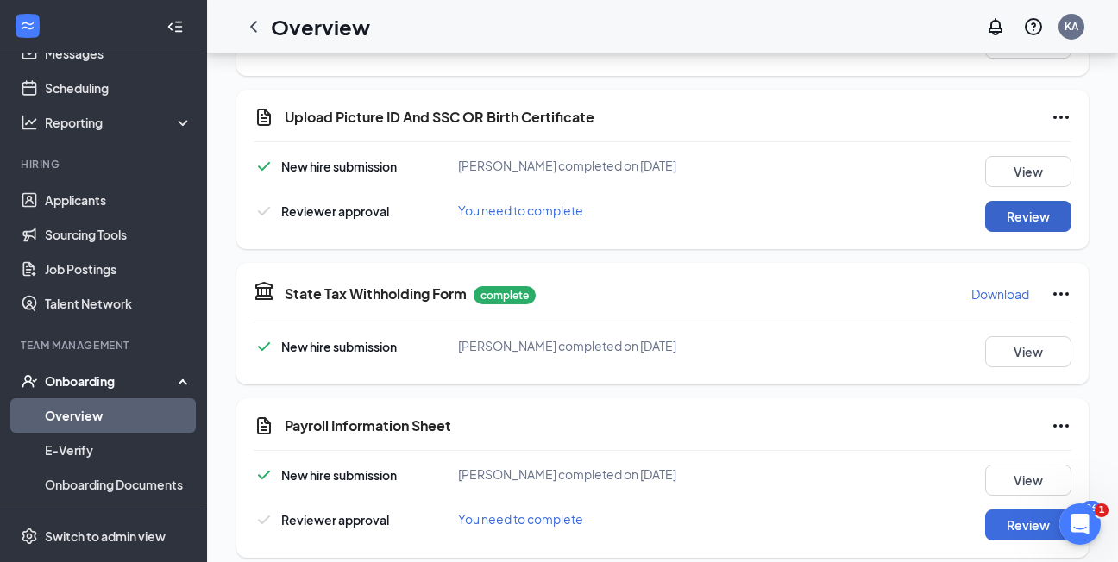
click at [1039, 214] on button "Review" at bounding box center [1028, 216] width 86 height 31
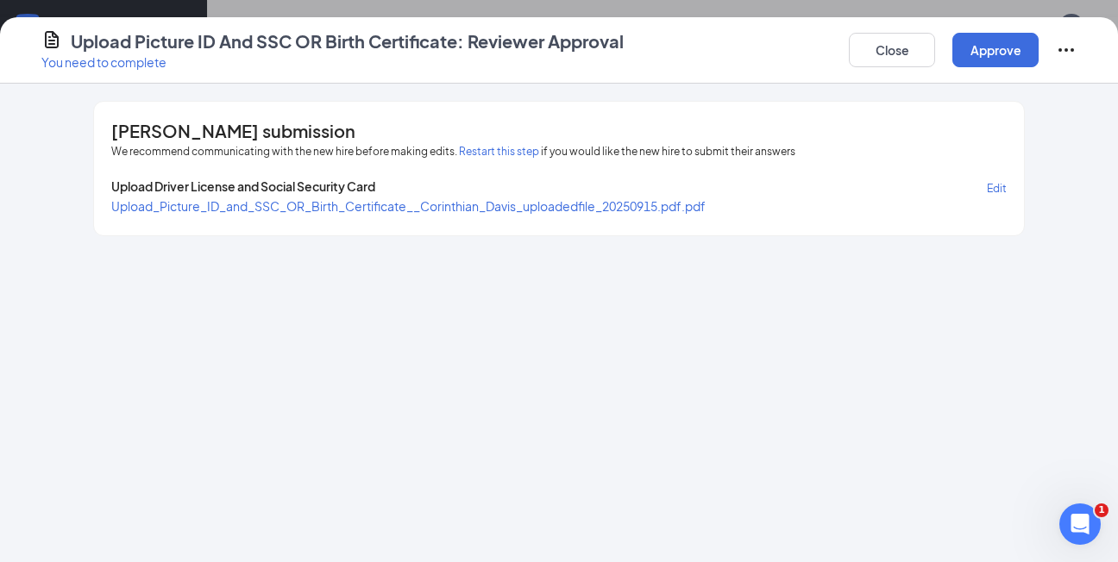
click at [591, 205] on span "Upload_Picture_ID_and_SSC_OR_Birth_Certificate__Corinthian_Davis_uploadedfile_2…" at bounding box center [408, 206] width 594 height 16
click at [981, 53] on button "Approve" at bounding box center [995, 50] width 86 height 34
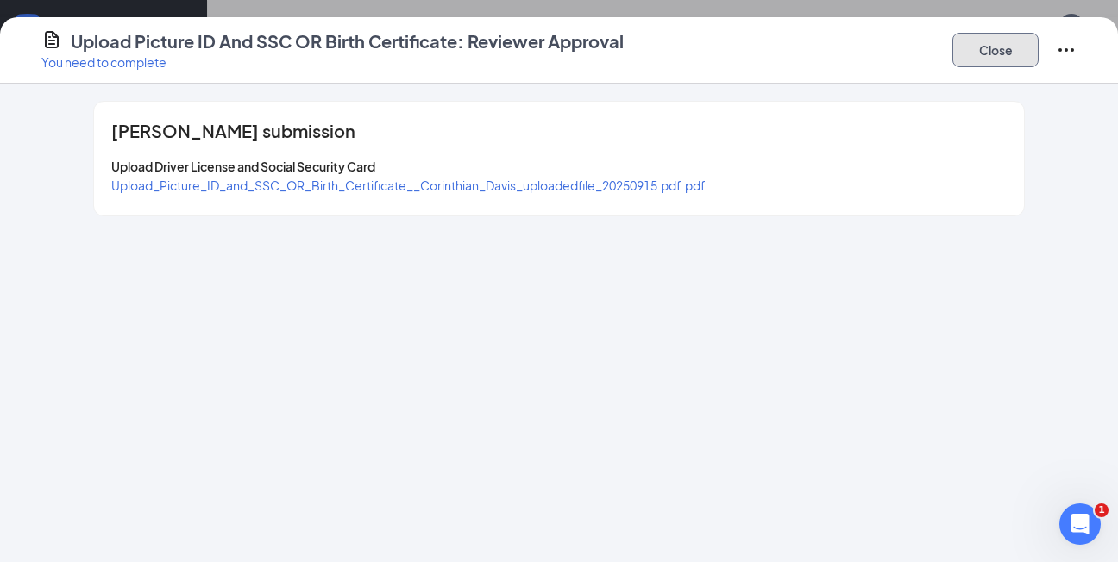
click at [981, 53] on button "Close" at bounding box center [995, 50] width 86 height 34
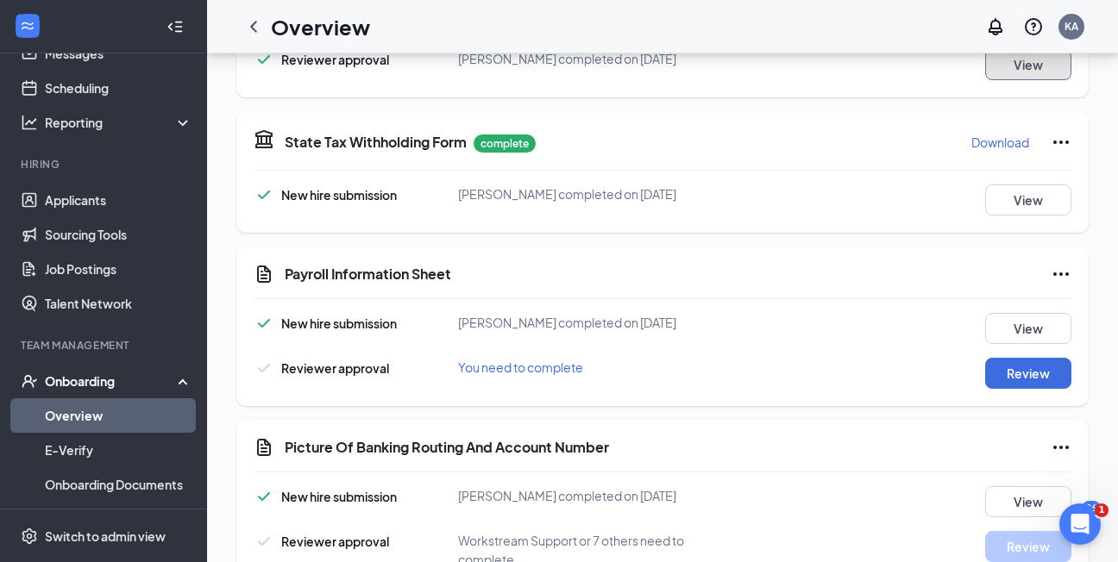
scroll to position [1310, 0]
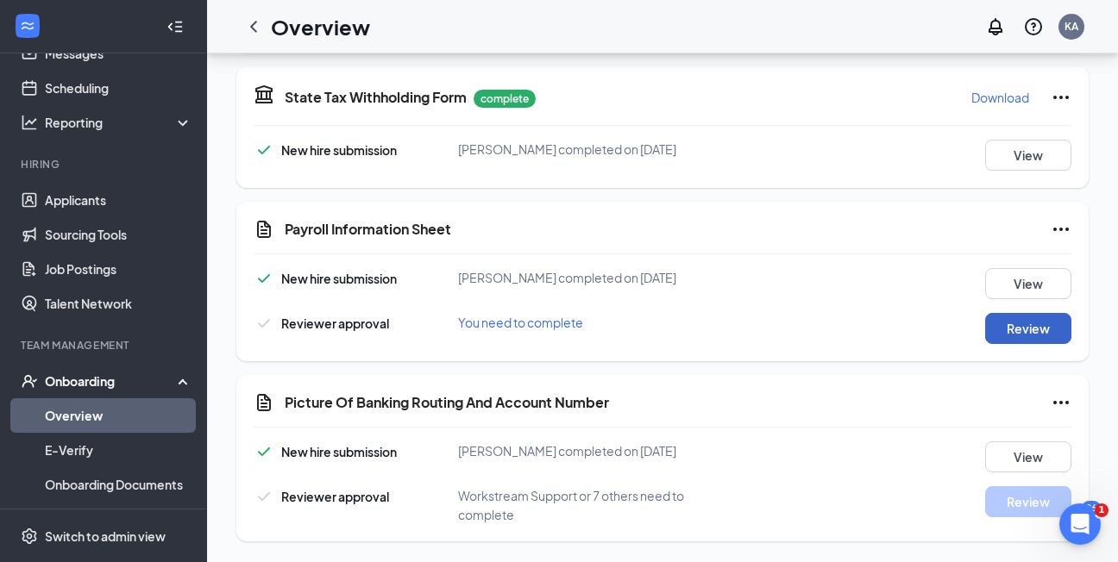
click at [1024, 323] on button "Review" at bounding box center [1028, 328] width 86 height 31
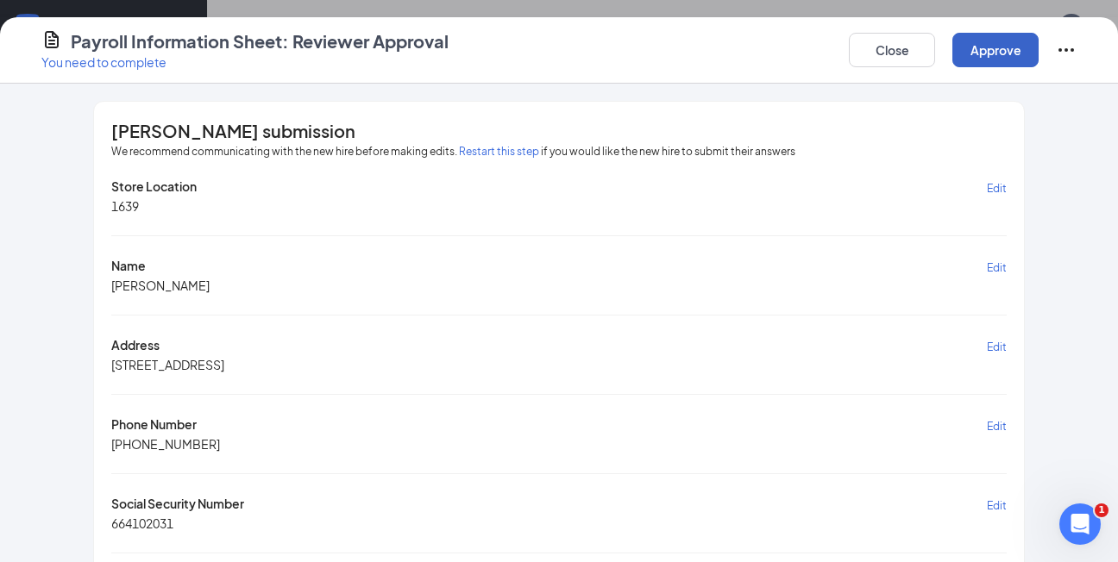
click at [1001, 51] on button "Approve" at bounding box center [995, 50] width 86 height 34
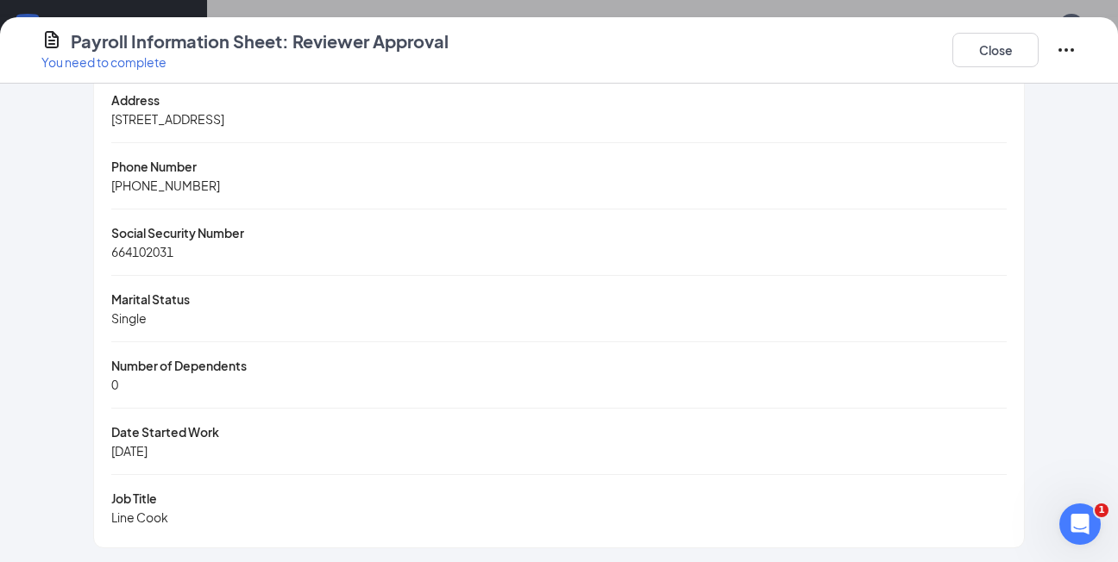
scroll to position [203, 0]
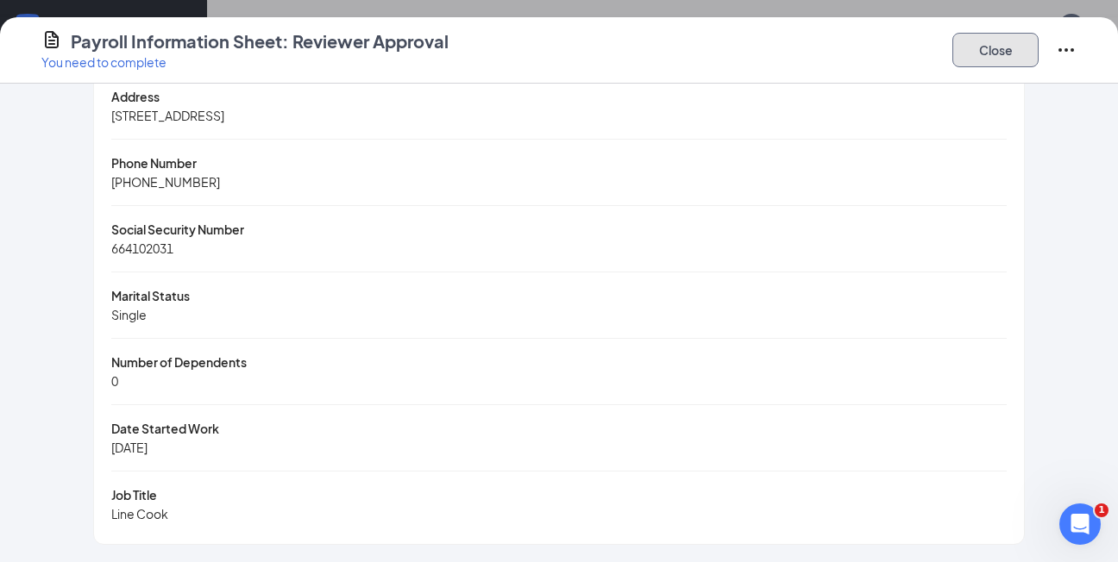
click at [1019, 45] on button "Close" at bounding box center [995, 50] width 86 height 34
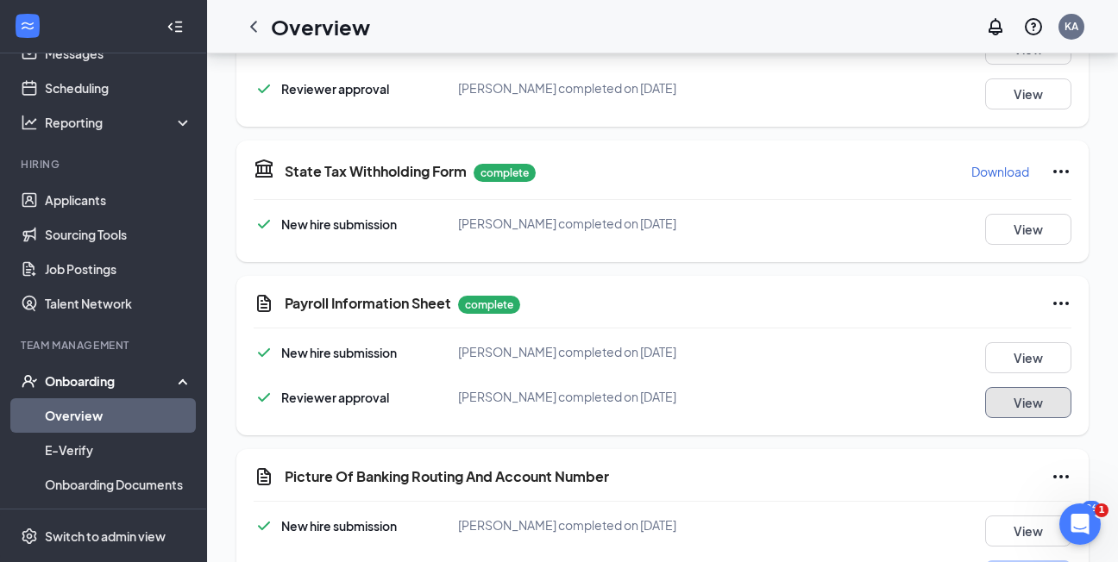
scroll to position [1310, 0]
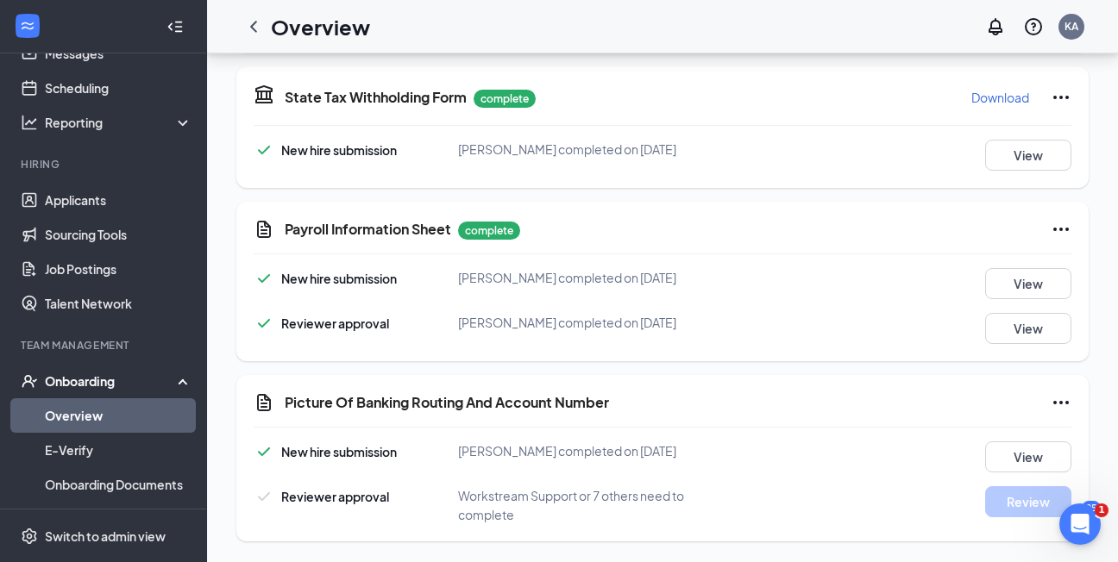
drag, startPoint x: 584, startPoint y: 294, endPoint x: 364, endPoint y: 198, distance: 240.2
click at [497, 203] on div "Payroll Information Sheet complete New hire submission Corinthian Davis complet…" at bounding box center [662, 282] width 852 height 160
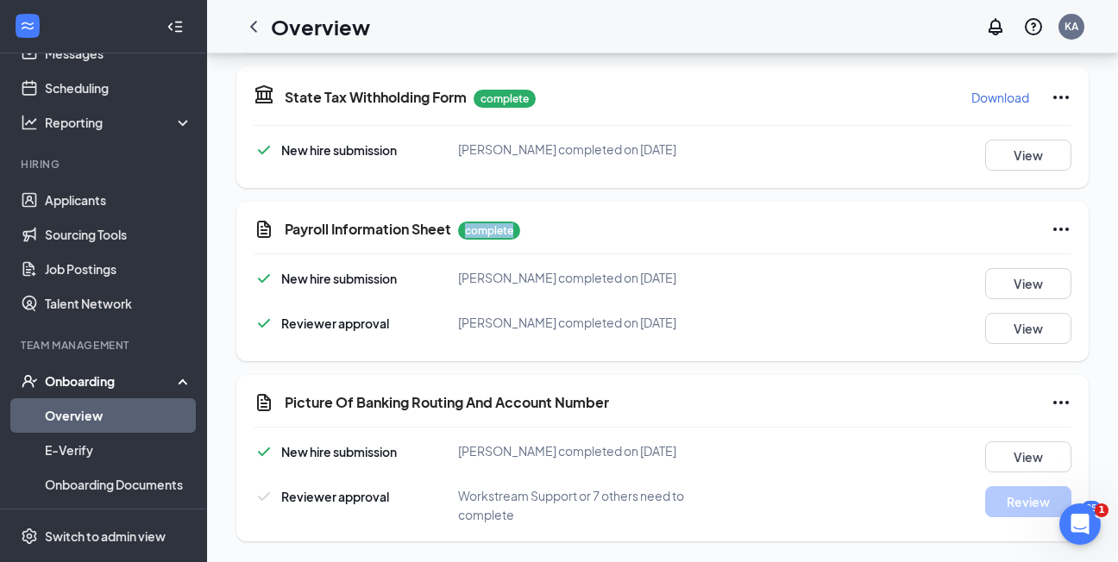
click at [497, 203] on div "Payroll Information Sheet complete New hire submission Corinthian Davis complet…" at bounding box center [662, 282] width 852 height 160
click at [106, 188] on link "Applicants" at bounding box center [118, 200] width 147 height 34
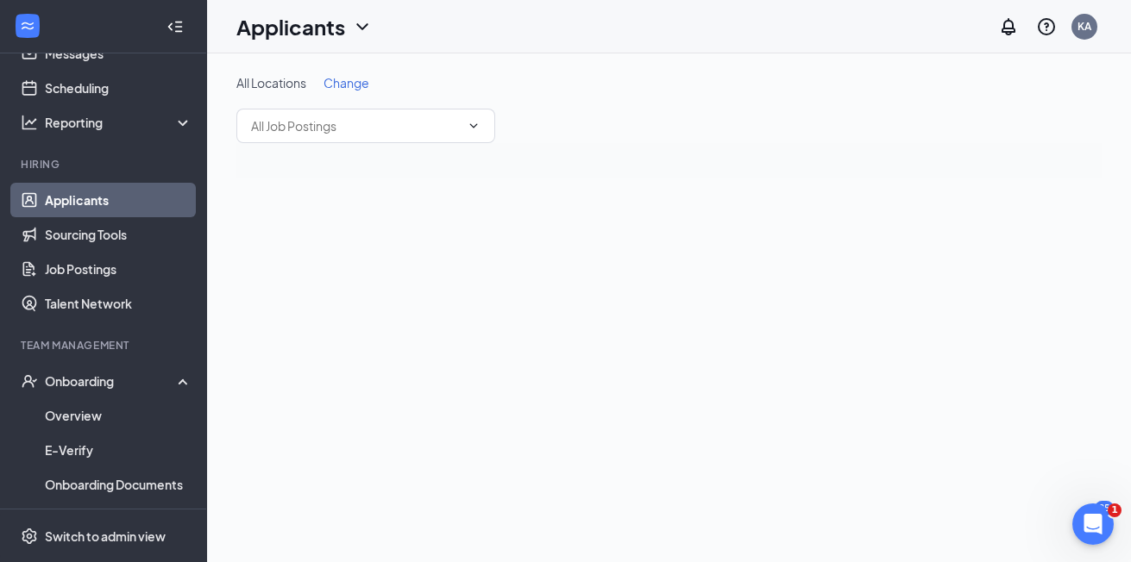
click at [350, 85] on span "Change" at bounding box center [346, 83] width 46 height 16
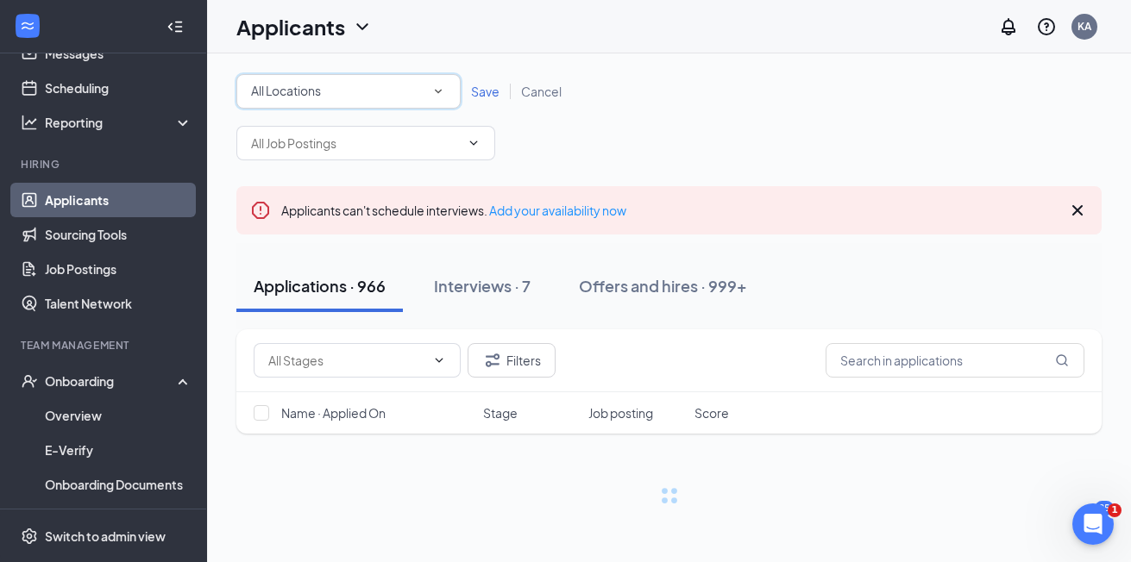
click at [350, 85] on div "All Locations" at bounding box center [348, 91] width 195 height 21
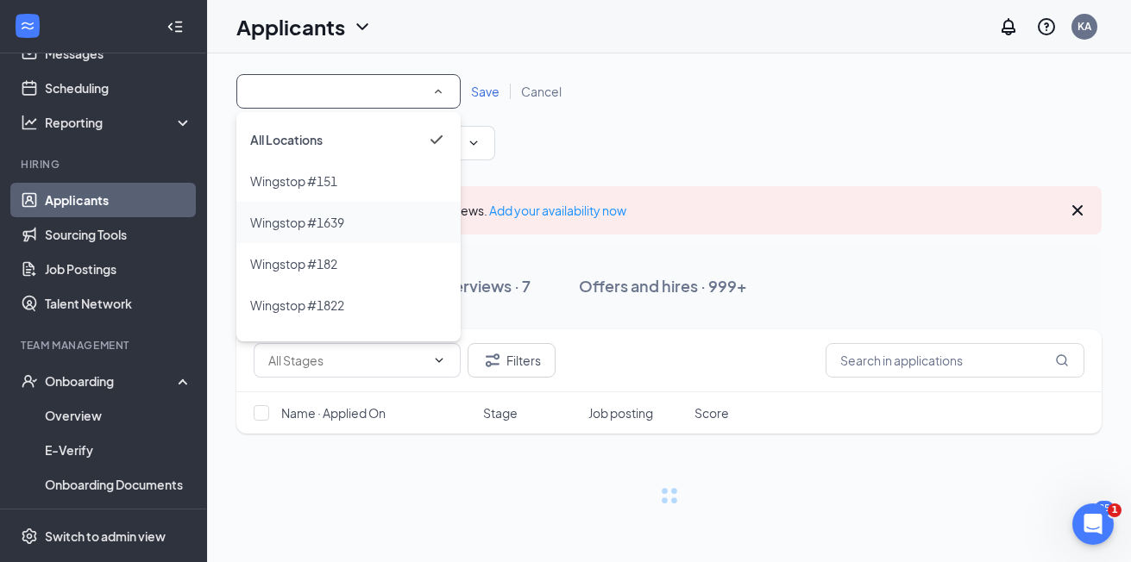
click at [333, 218] on span "Wingstop #1639" at bounding box center [297, 223] width 94 height 16
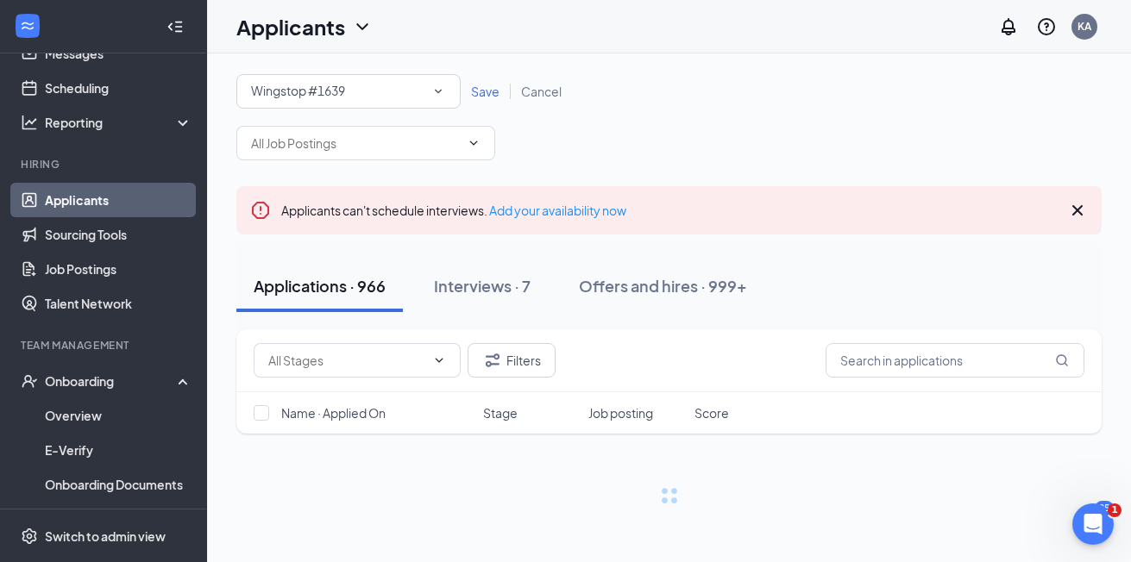
click at [484, 90] on span "Save" at bounding box center [485, 92] width 28 height 16
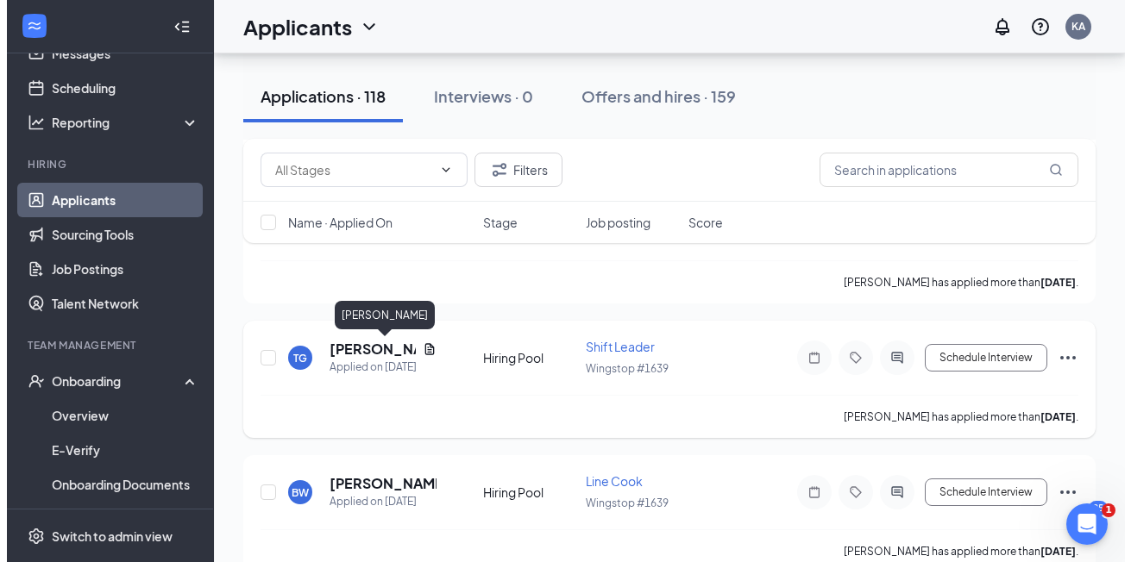
scroll to position [810, 0]
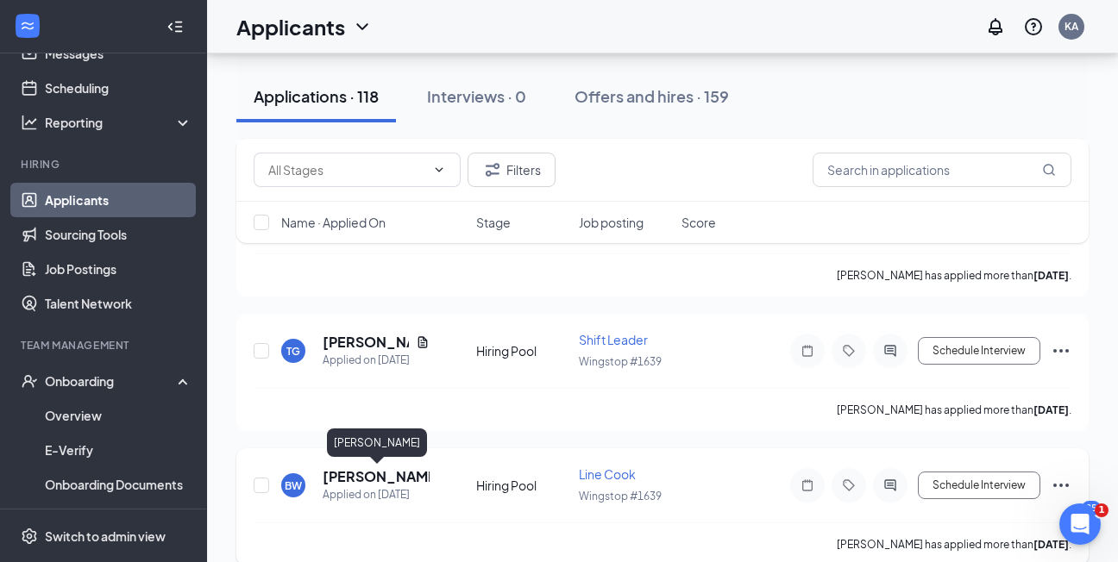
click at [367, 469] on h5 "Blezz’yen Watson" at bounding box center [376, 476] width 107 height 19
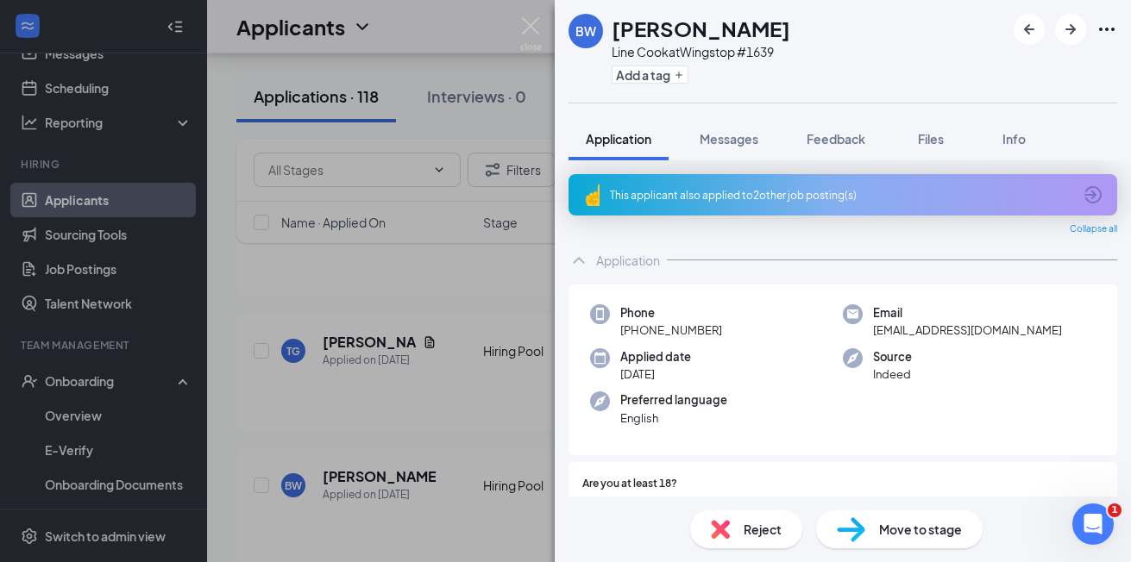
scroll to position [294, 0]
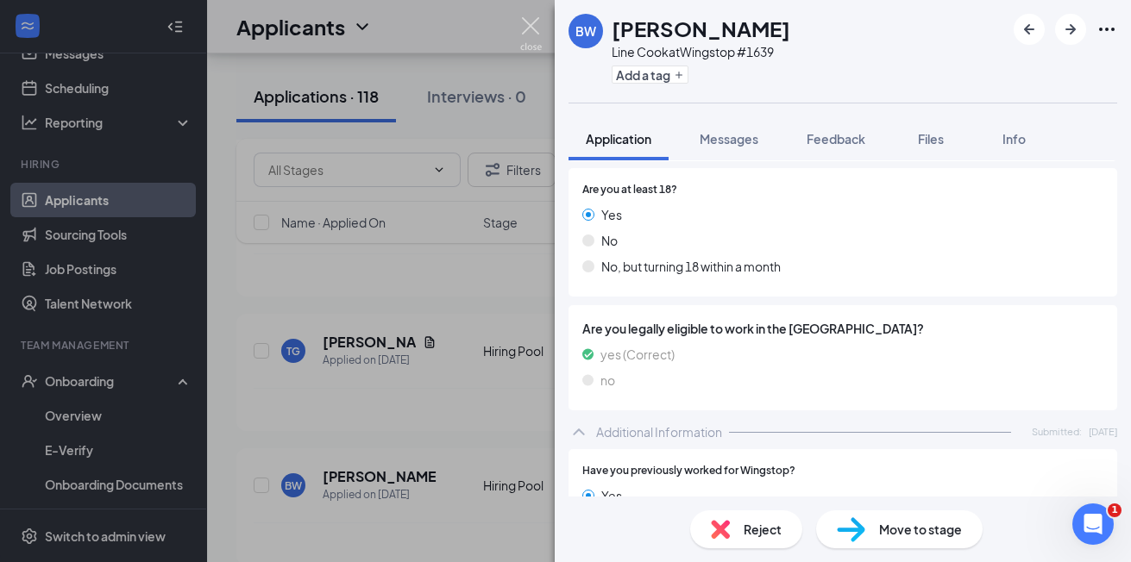
click at [524, 21] on img at bounding box center [531, 34] width 22 height 34
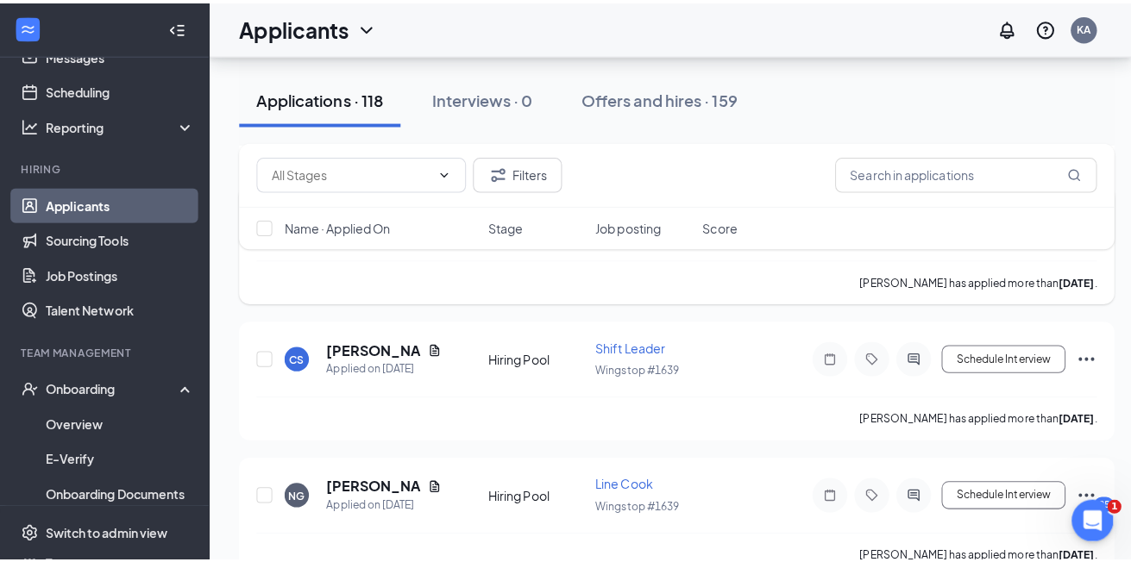
scroll to position [1687, 0]
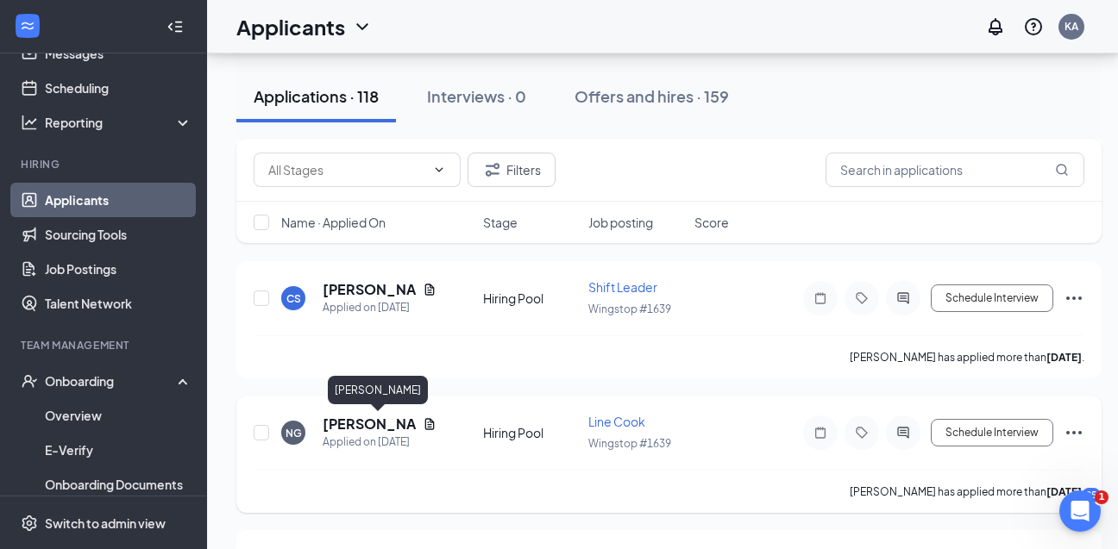
click at [358, 430] on h5 "Nicole Gibson" at bounding box center [369, 424] width 93 height 19
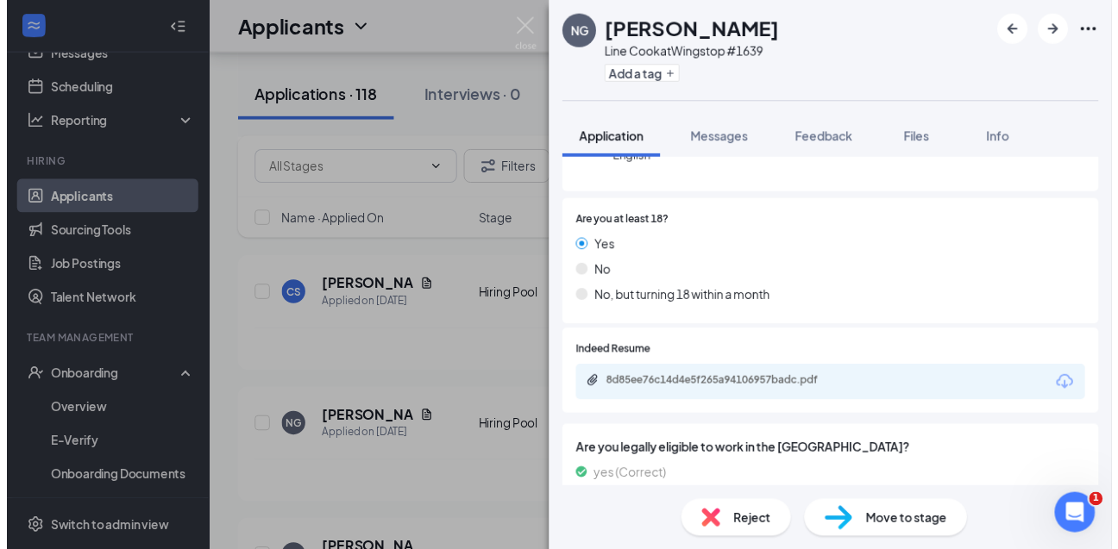
scroll to position [289, 0]
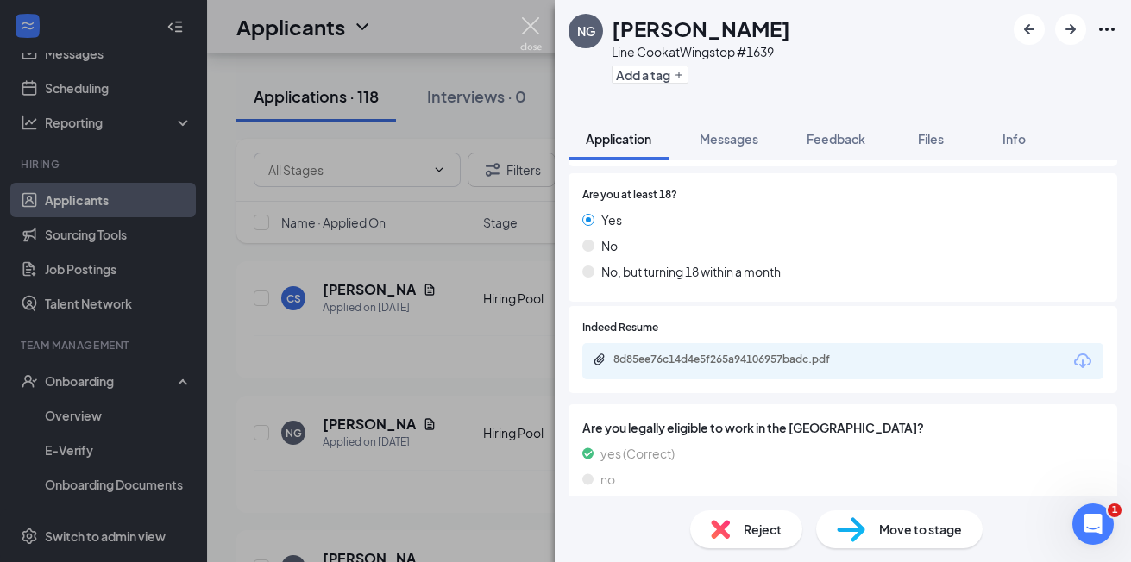
click at [530, 17] on img at bounding box center [531, 34] width 22 height 34
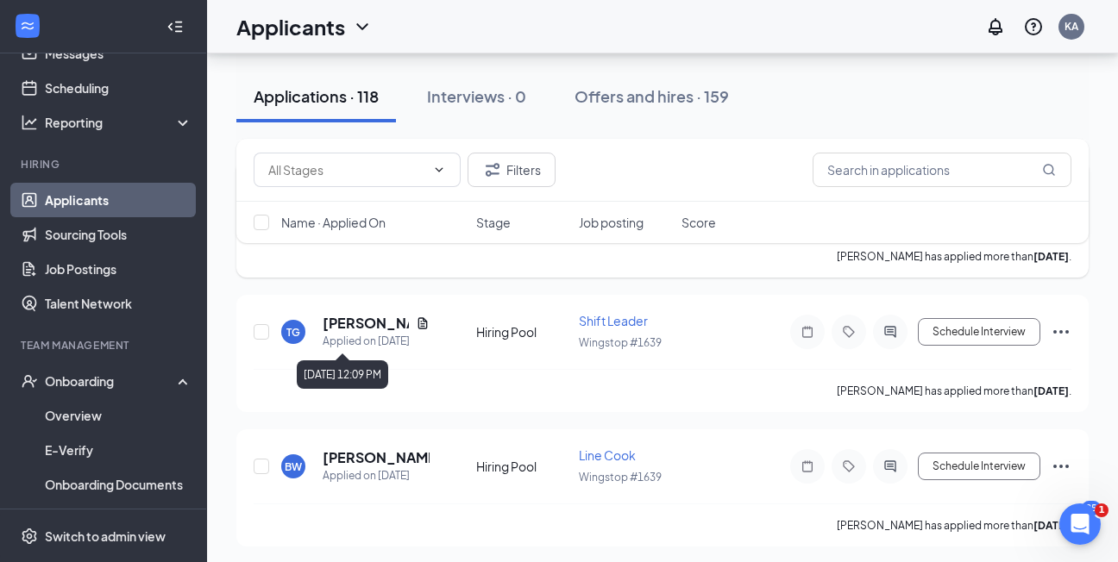
scroll to position [853, 0]
